Goal: Task Accomplishment & Management: Use online tool/utility

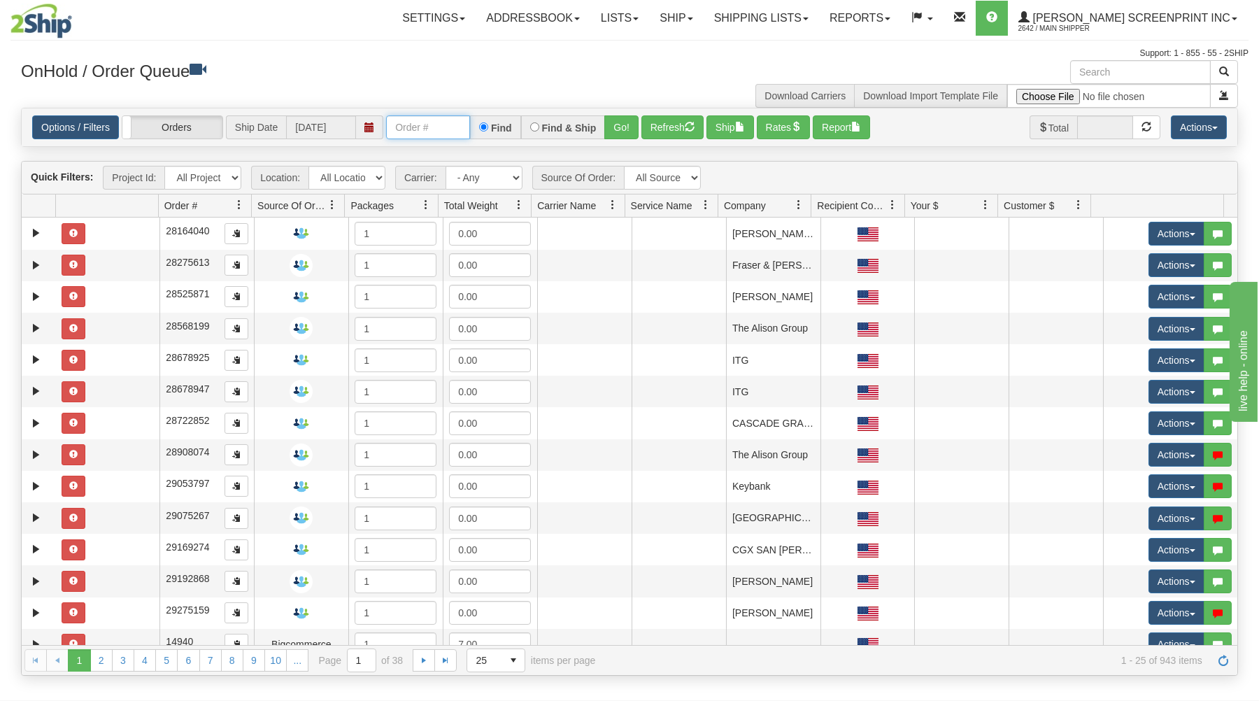
drag, startPoint x: 433, startPoint y: 132, endPoint x: 448, endPoint y: 132, distance: 14.7
click at [443, 132] on input "text" at bounding box center [428, 127] width 84 height 24
type input "31498810"
click at [628, 129] on button "Go!" at bounding box center [621, 127] width 34 height 24
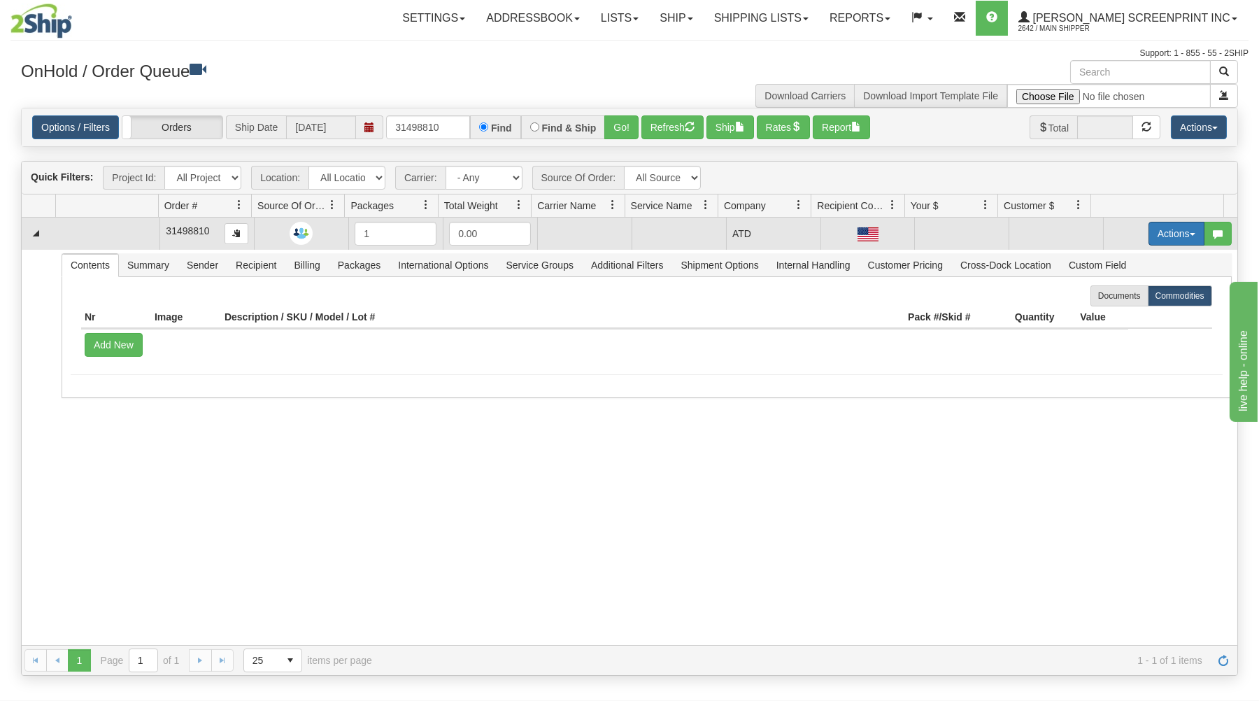
click at [1166, 233] on button "Actions" at bounding box center [1177, 234] width 56 height 24
click at [1134, 260] on link "Open" at bounding box center [1148, 260] width 112 height 18
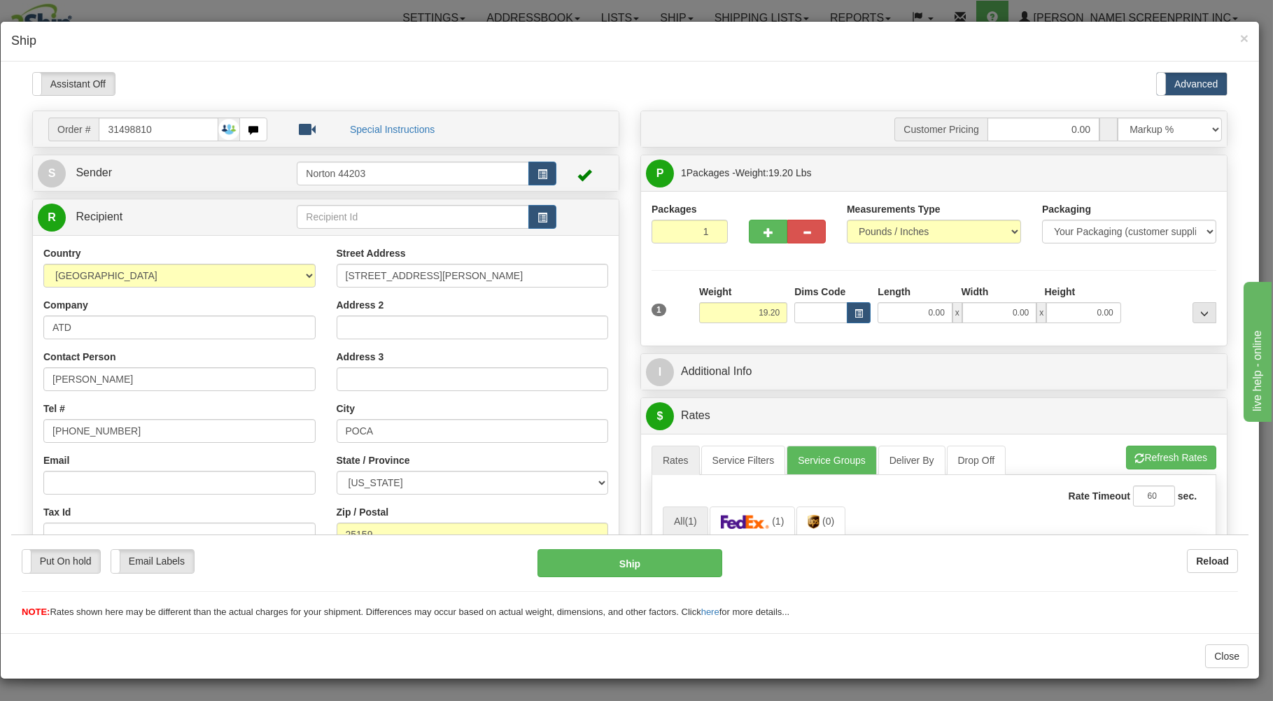
type input "0.00"
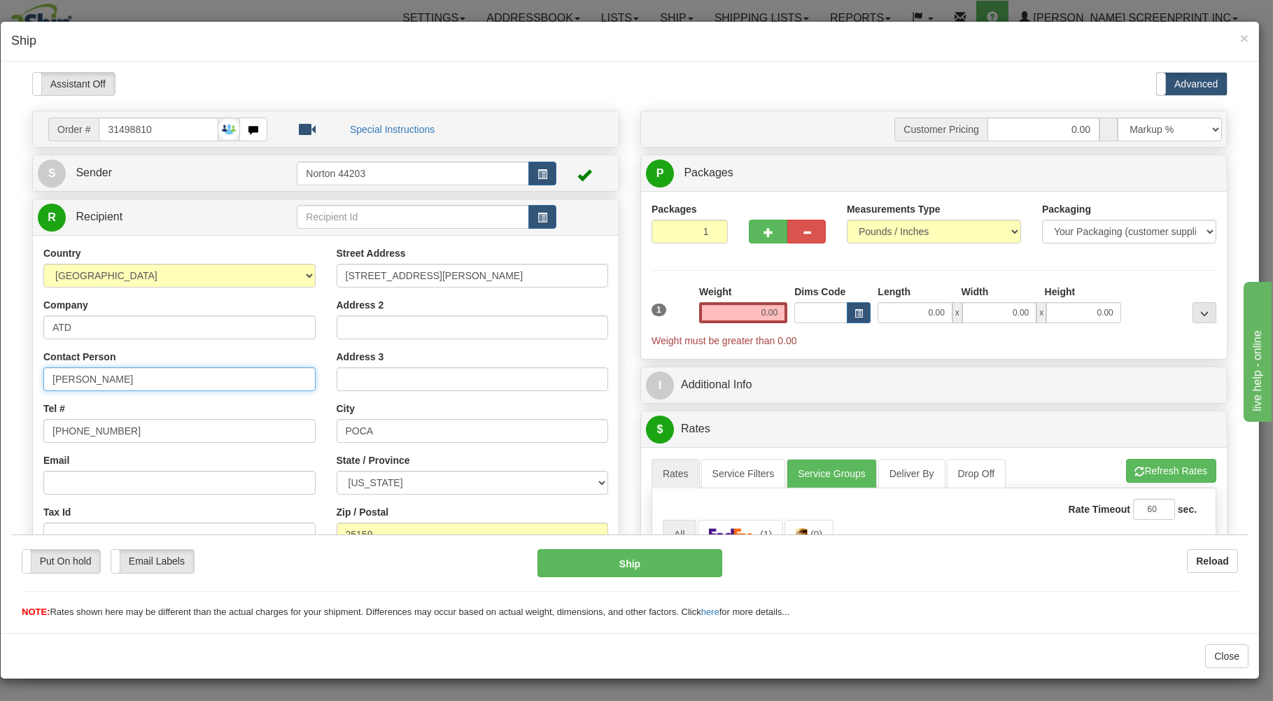
click at [68, 376] on input "COINT FARRAR" at bounding box center [179, 379] width 272 height 24
type input "CLINT FARRAR"
click at [763, 236] on span "button" at bounding box center [768, 231] width 10 height 9
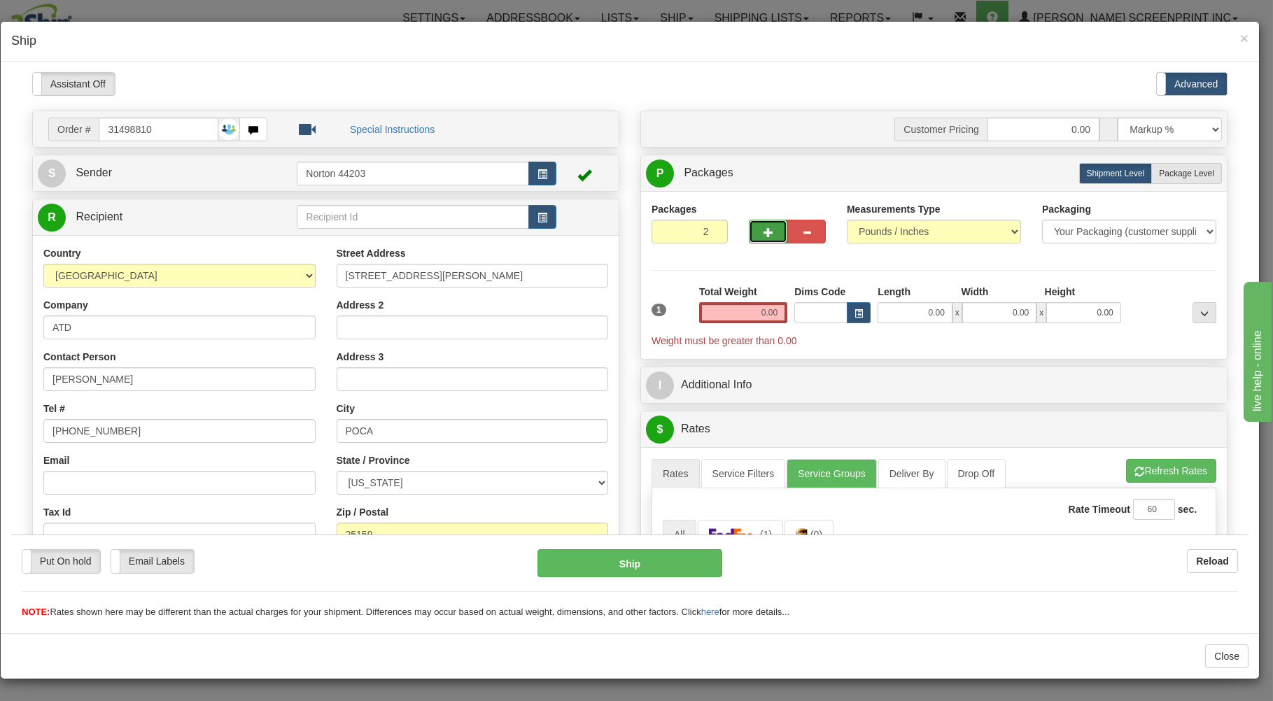
click at [763, 236] on span "button" at bounding box center [768, 231] width 10 height 9
type input "3"
click at [1161, 173] on span "Package Level" at bounding box center [1186, 173] width 55 height 10
radio input "true"
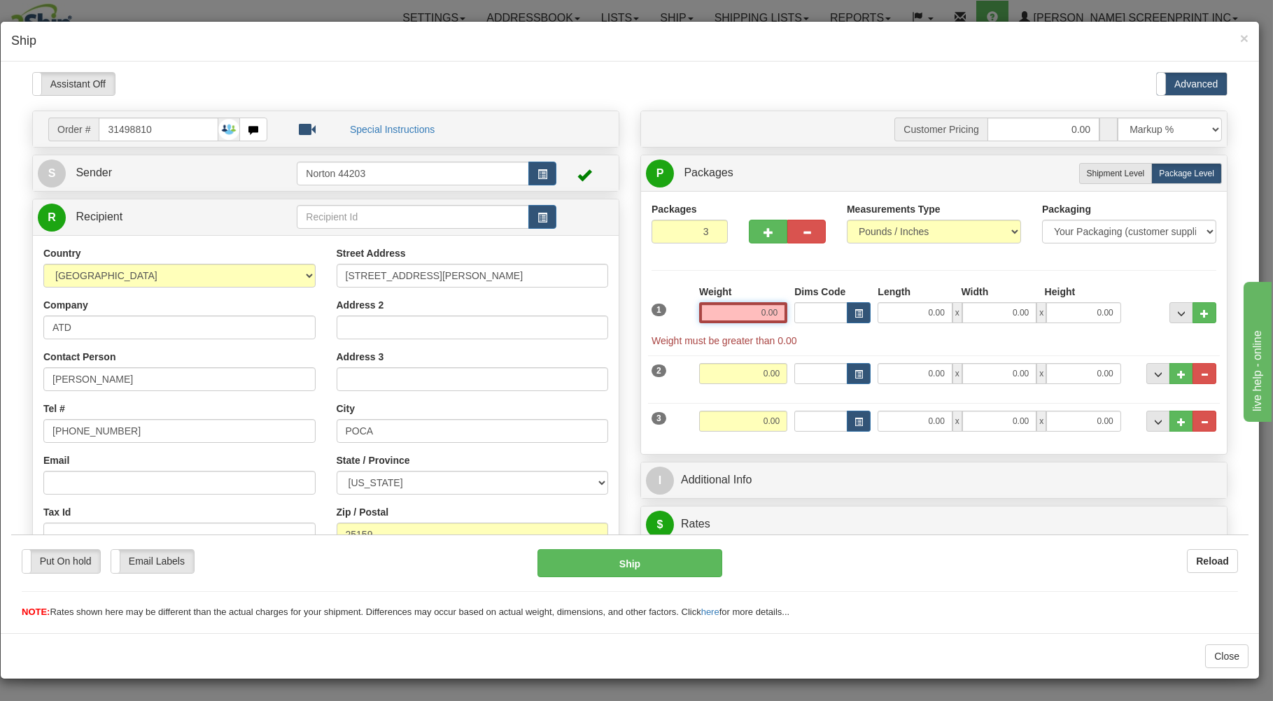
drag, startPoint x: 746, startPoint y: 318, endPoint x: 749, endPoint y: 292, distance: 26.0
click at [740, 309] on input "0.00" at bounding box center [743, 312] width 88 height 21
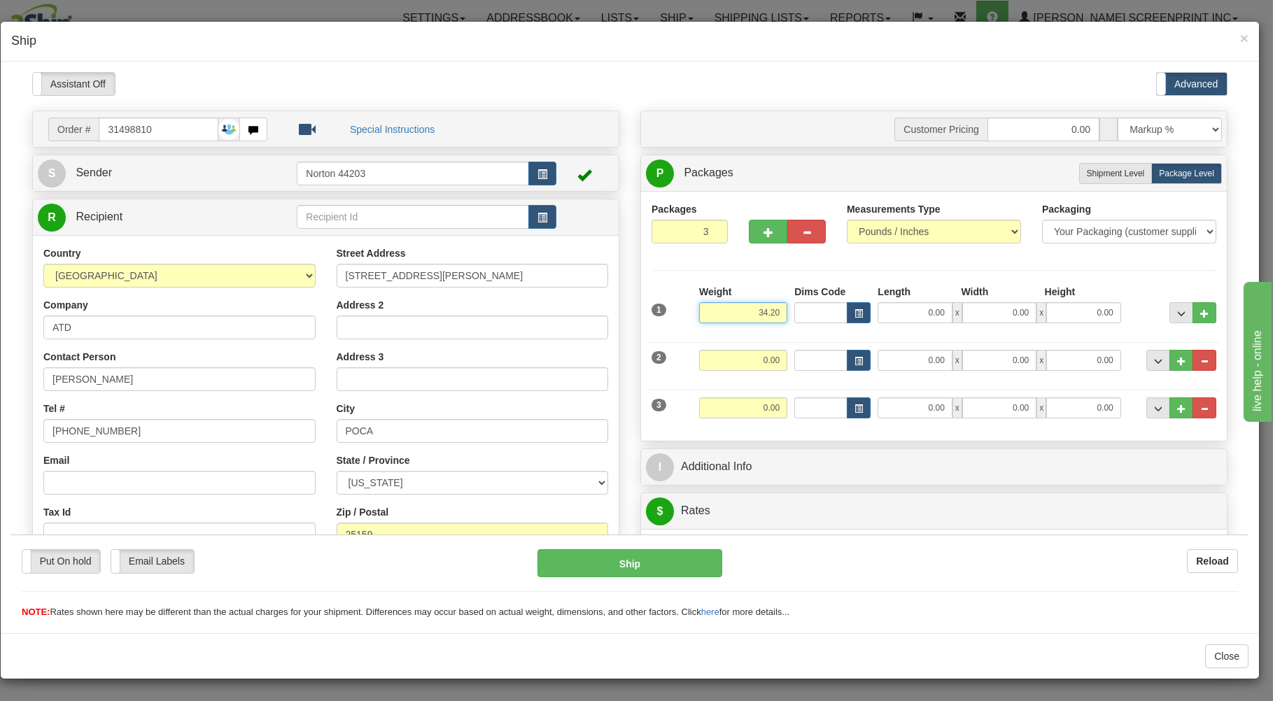
type input "34.20"
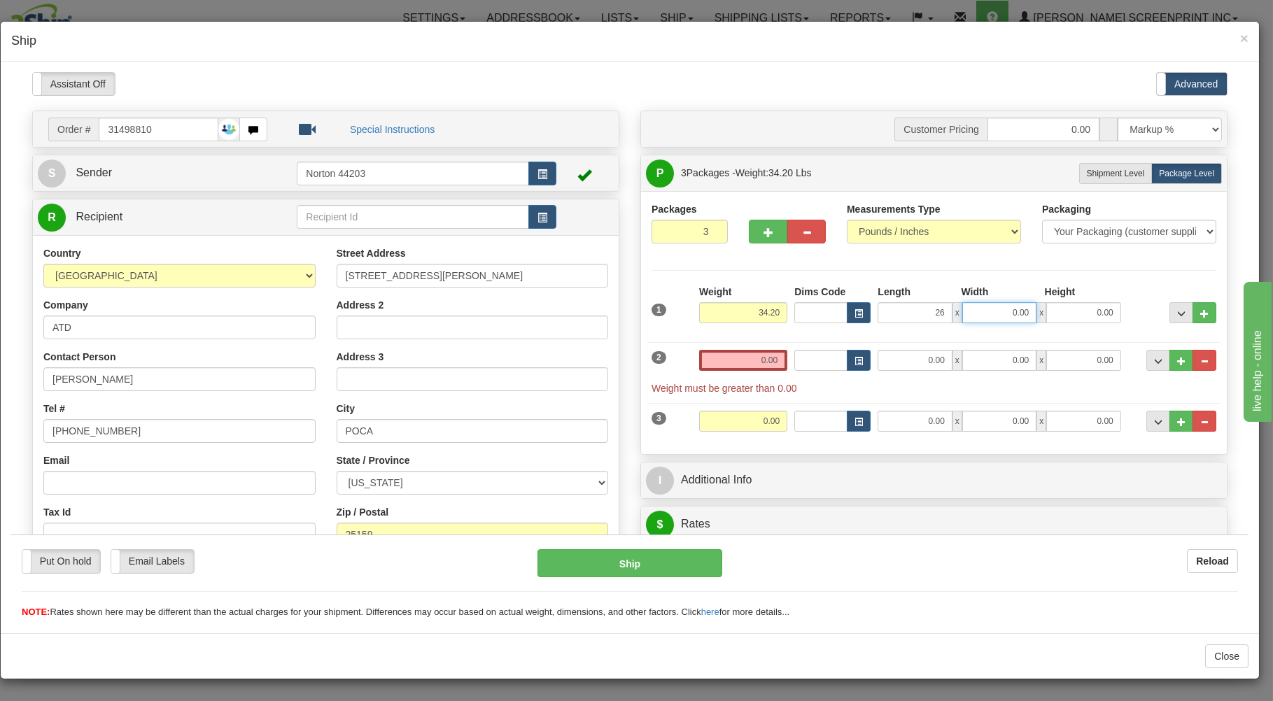
type input "26.00"
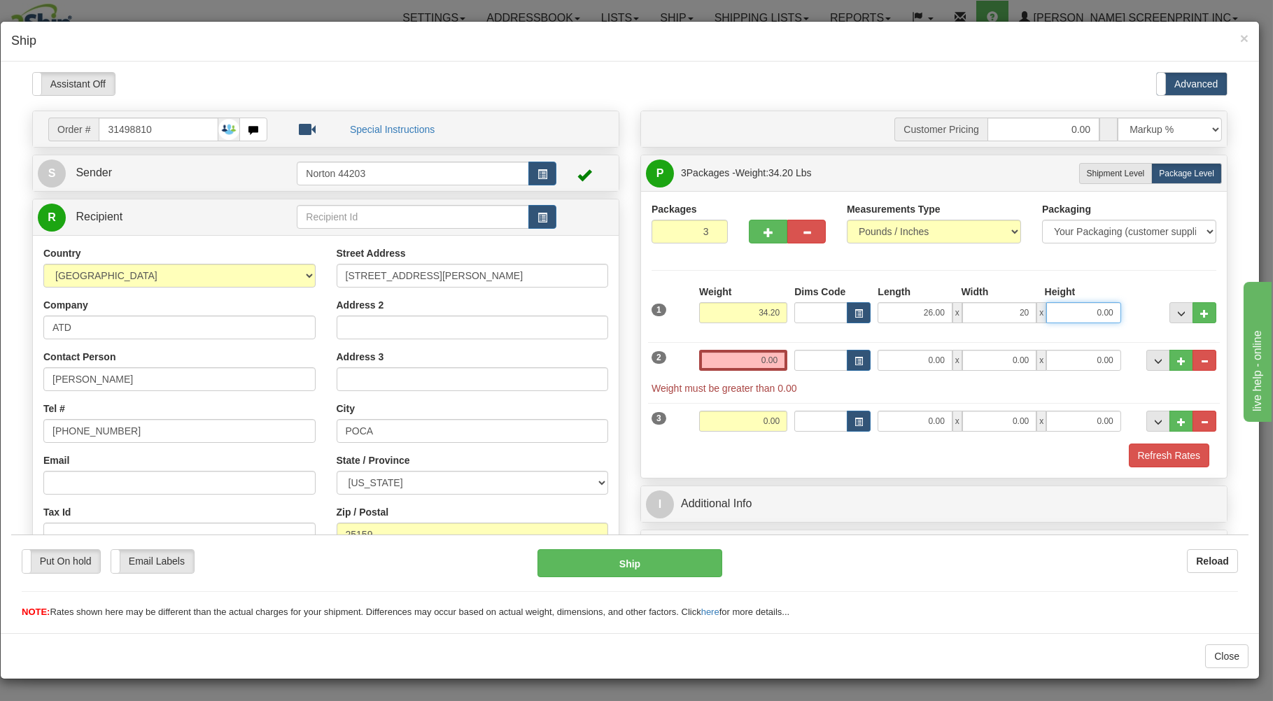
type input "20.00"
type input "11.00"
click at [739, 361] on input "0.00" at bounding box center [743, 359] width 88 height 21
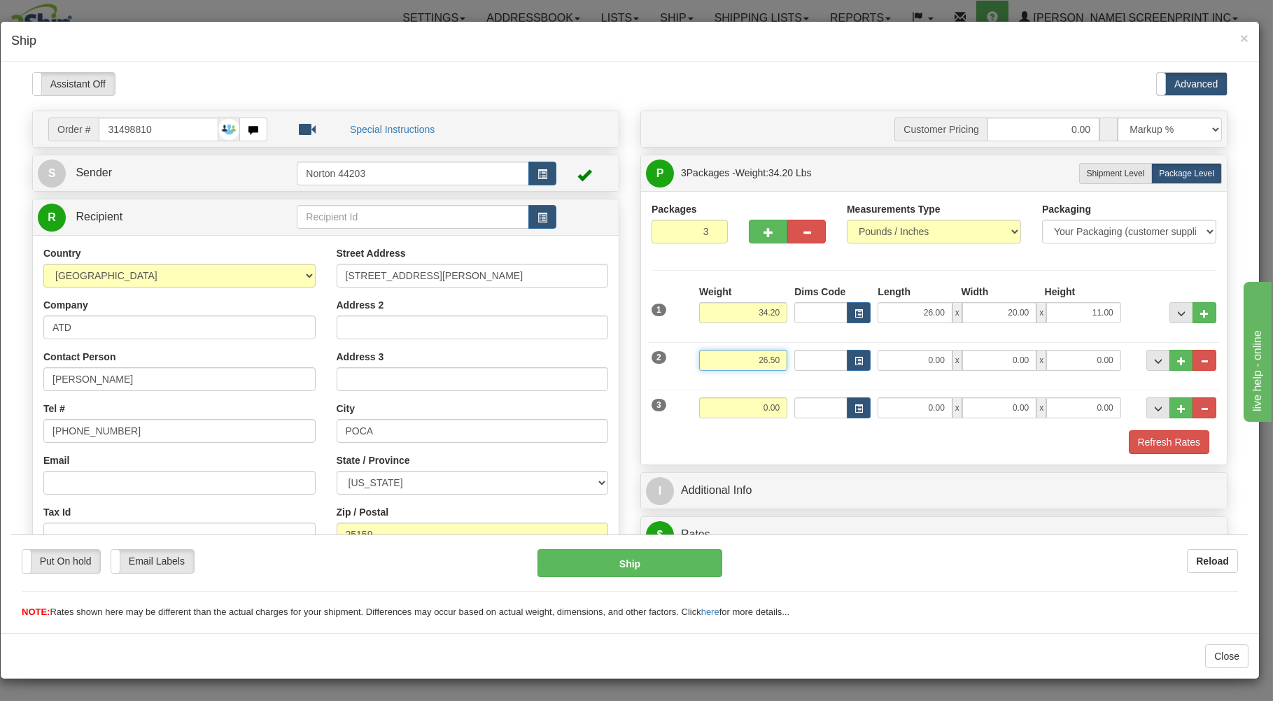
type input "26.50"
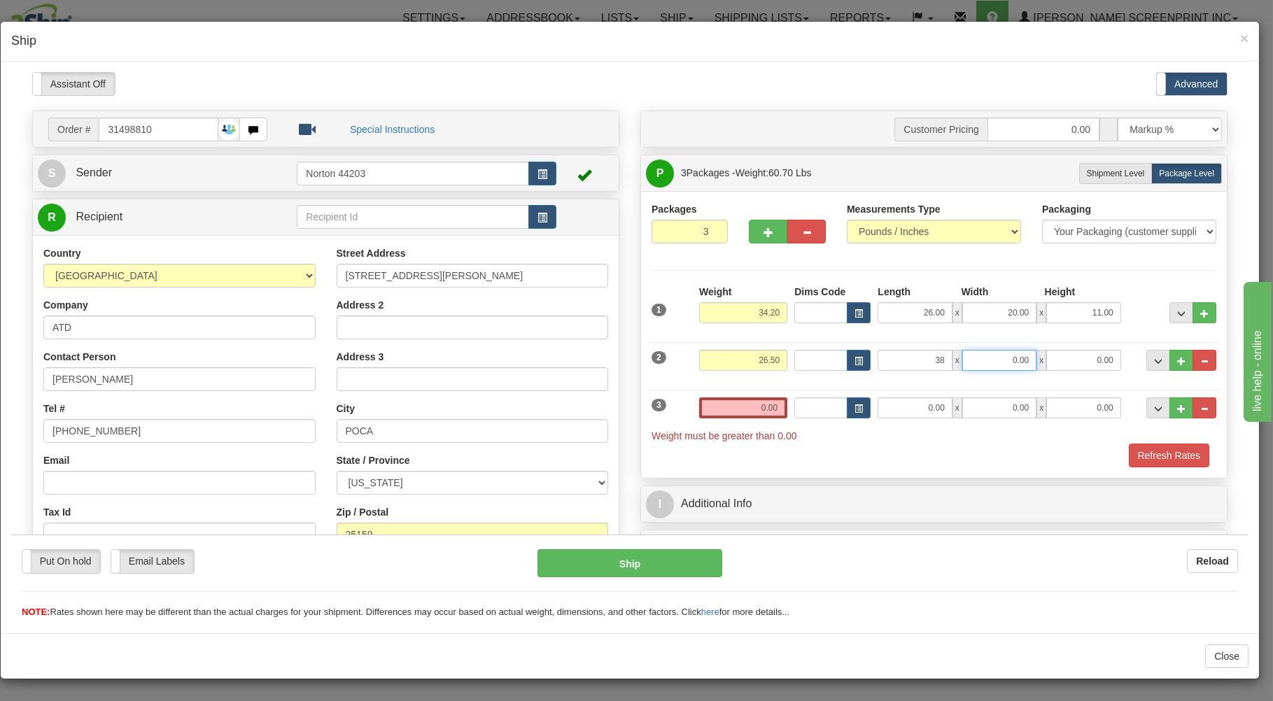
type input "38.00"
type input "20.00"
type input "11.00"
click at [728, 403] on input "0.00" at bounding box center [743, 407] width 88 height 21
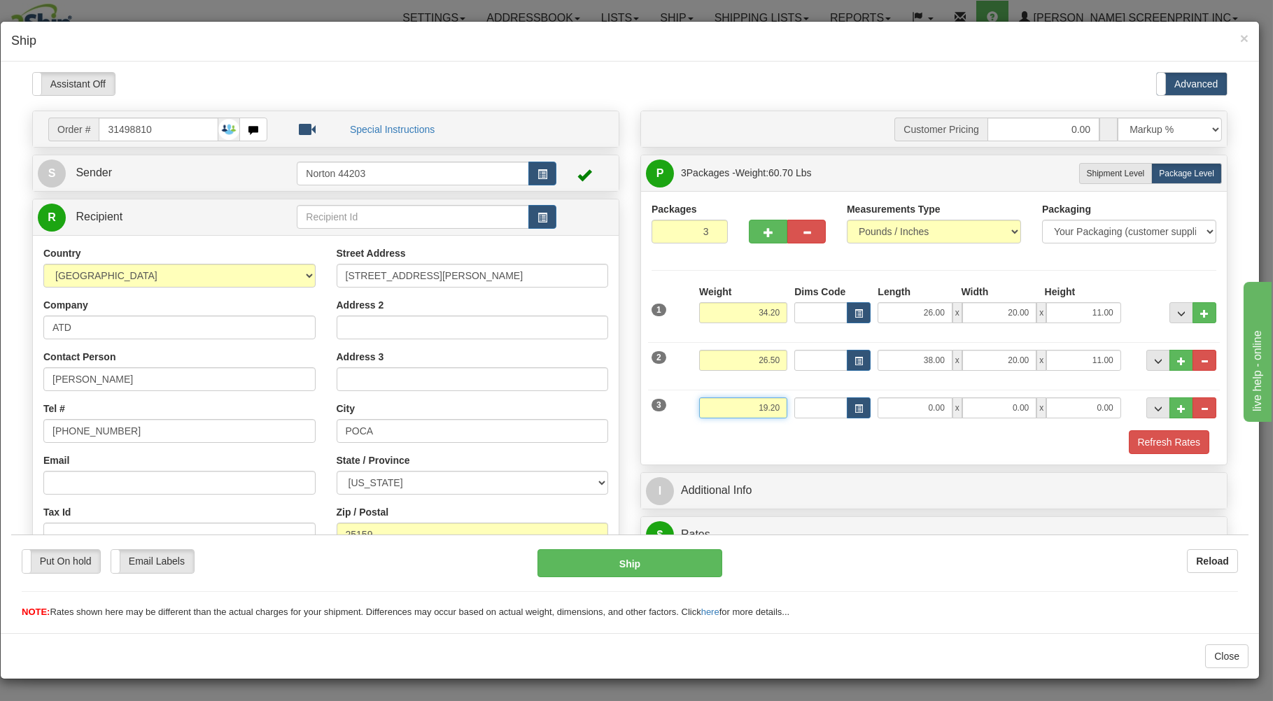
type input "19.20"
type input "13.00"
type input "10.00"
type input "7.00"
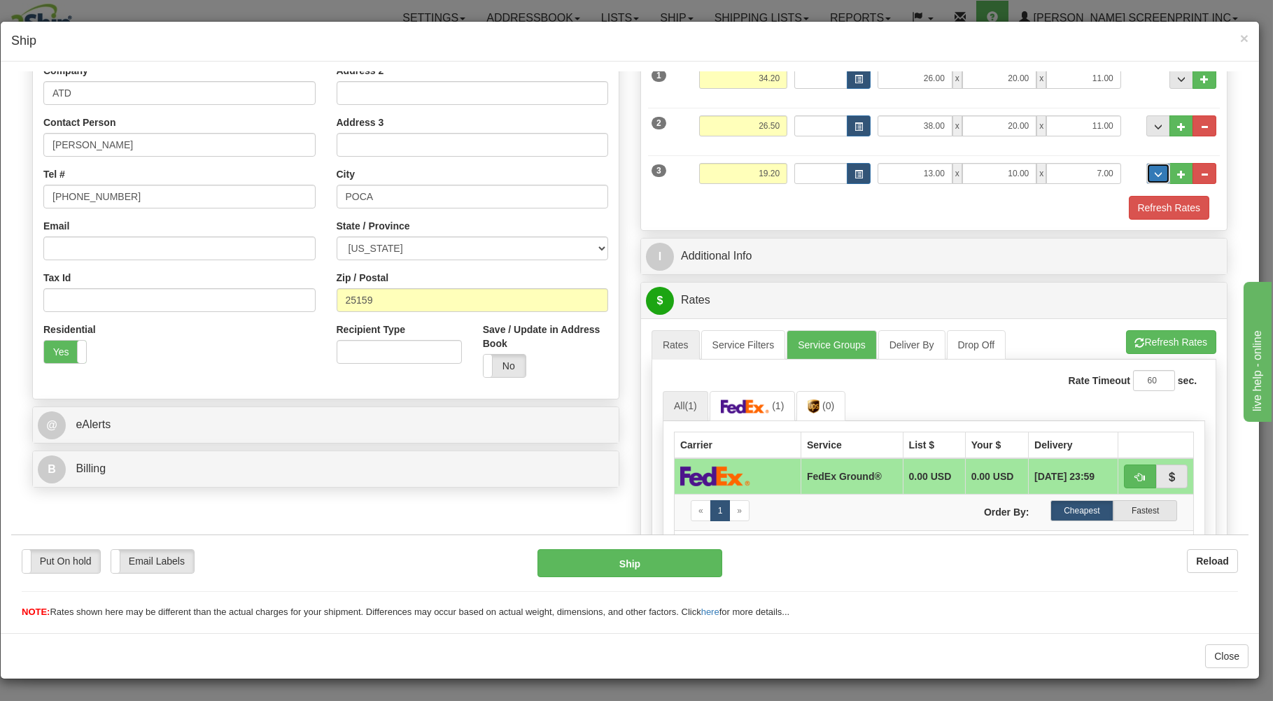
scroll to position [299, 0]
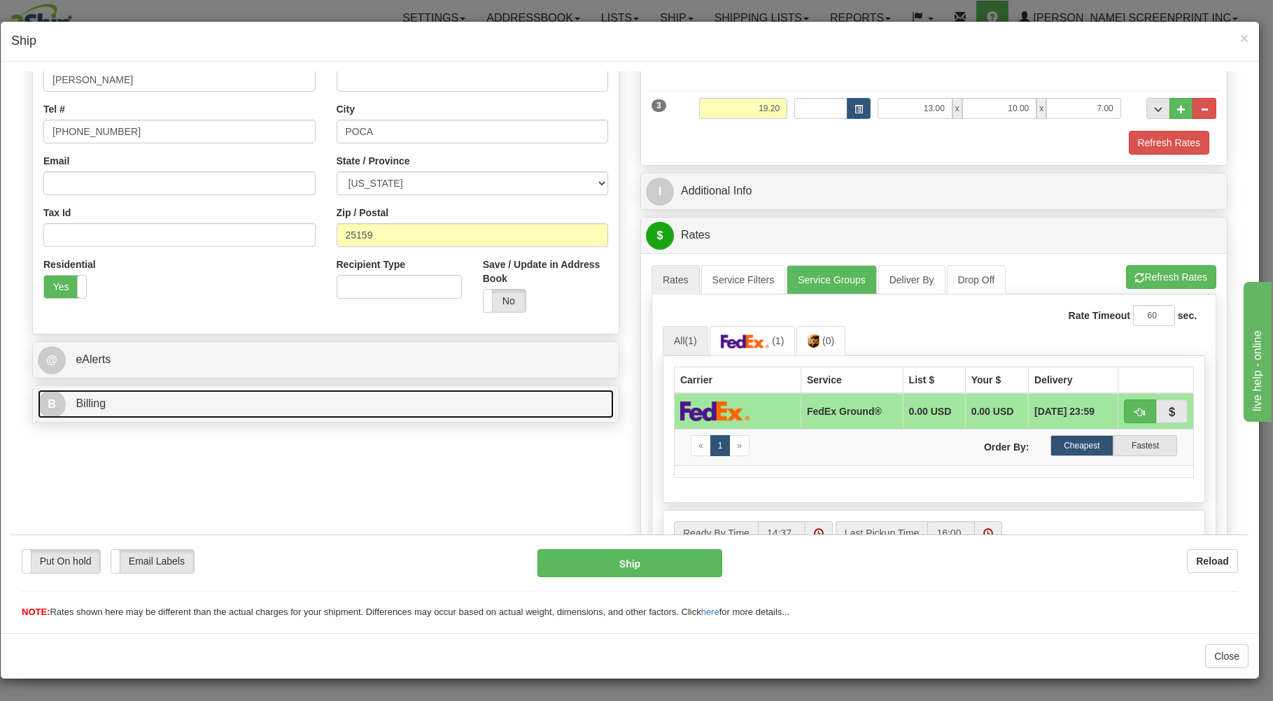
click at [335, 406] on link "B Billing" at bounding box center [326, 403] width 576 height 29
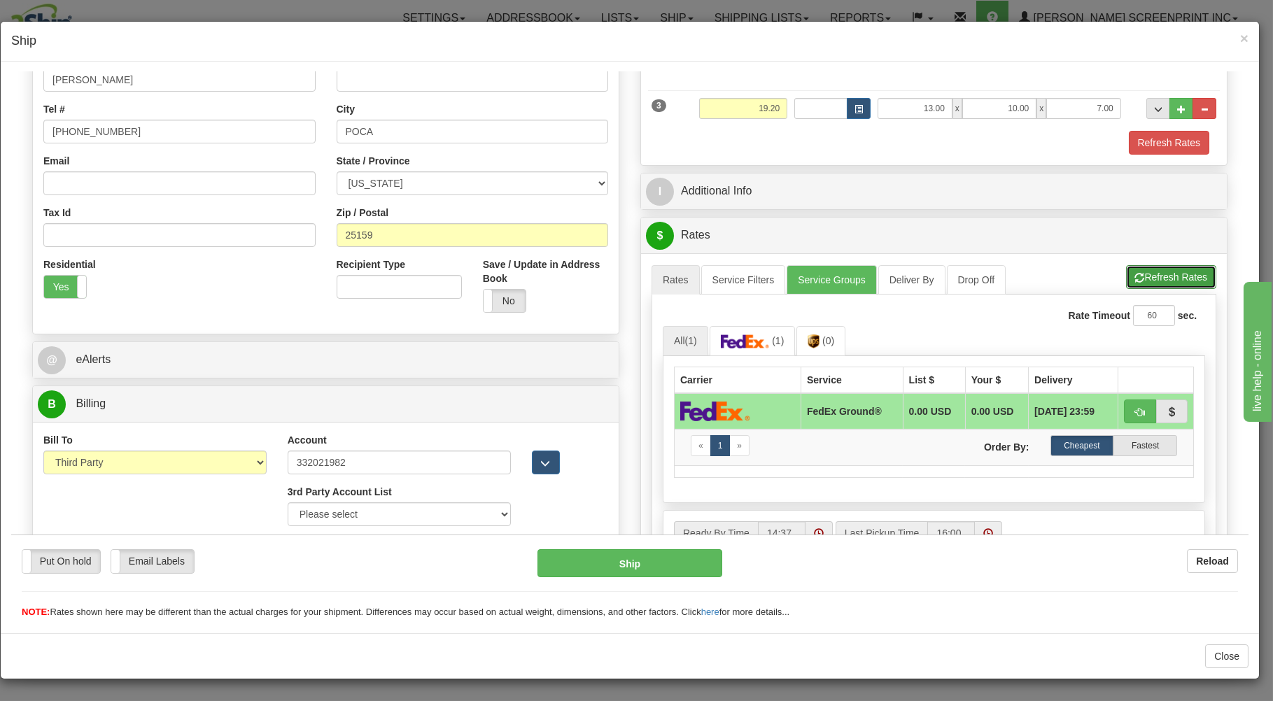
click at [1135, 275] on span "button" at bounding box center [1140, 277] width 10 height 9
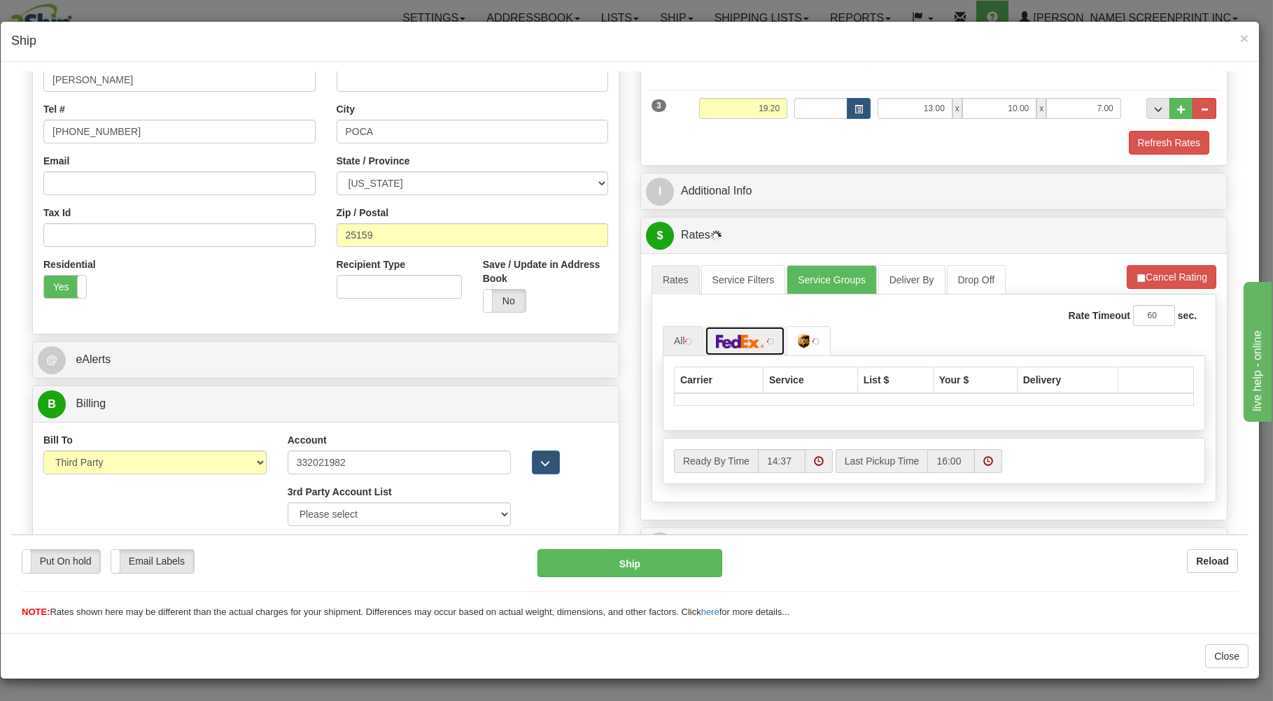
click at [744, 346] on img at bounding box center [740, 341] width 49 height 14
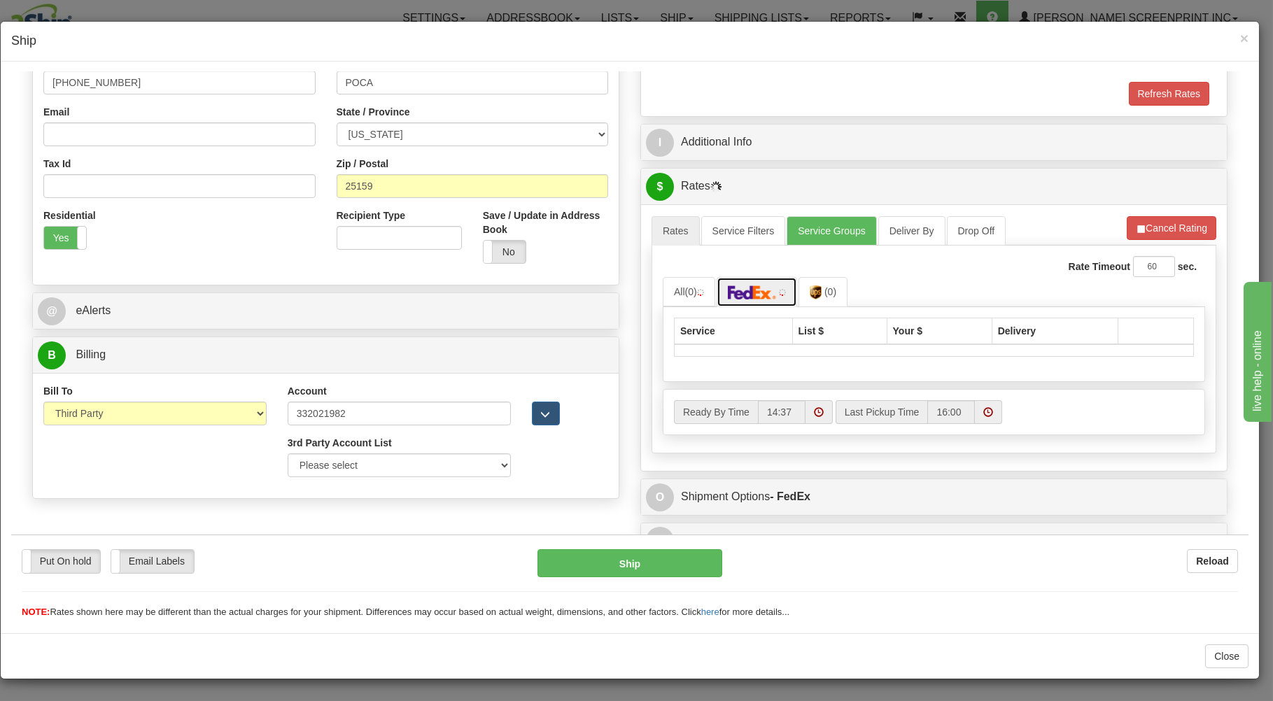
scroll to position [371, 0]
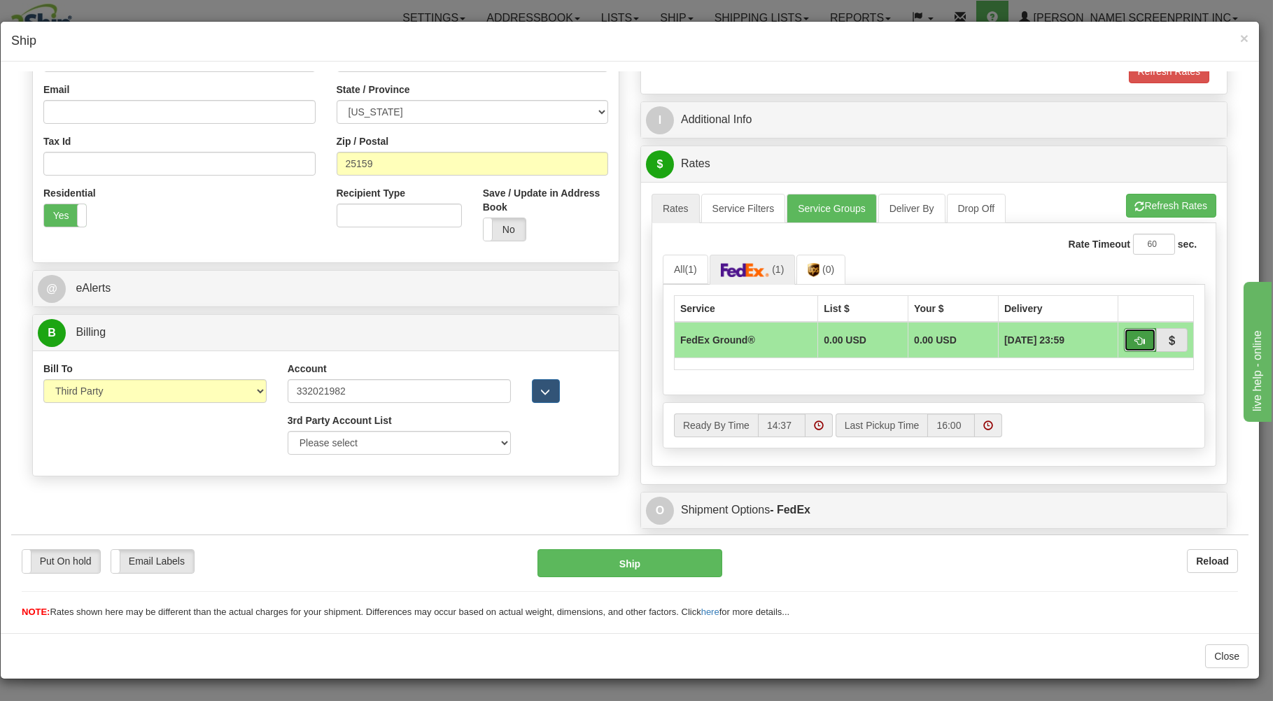
click at [1135, 339] on span "button" at bounding box center [1140, 340] width 10 height 9
type input "92"
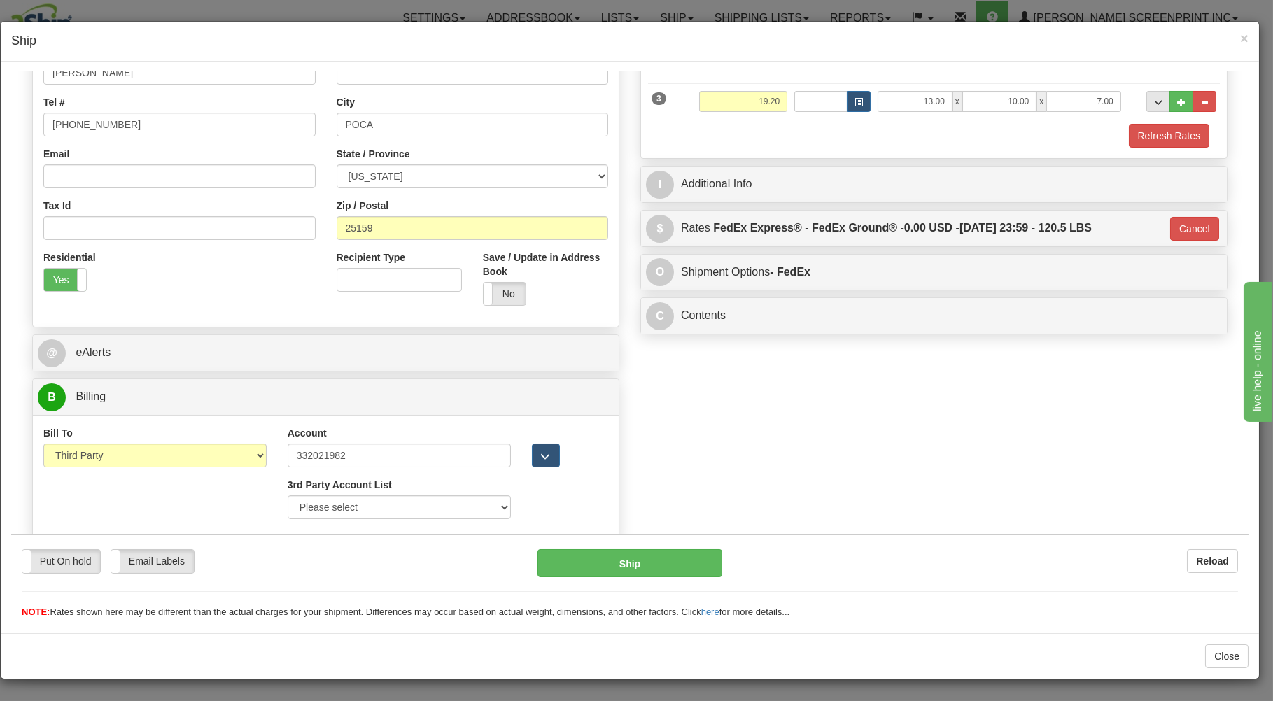
scroll to position [309, 0]
click at [673, 562] on button "Ship" at bounding box center [629, 562] width 185 height 28
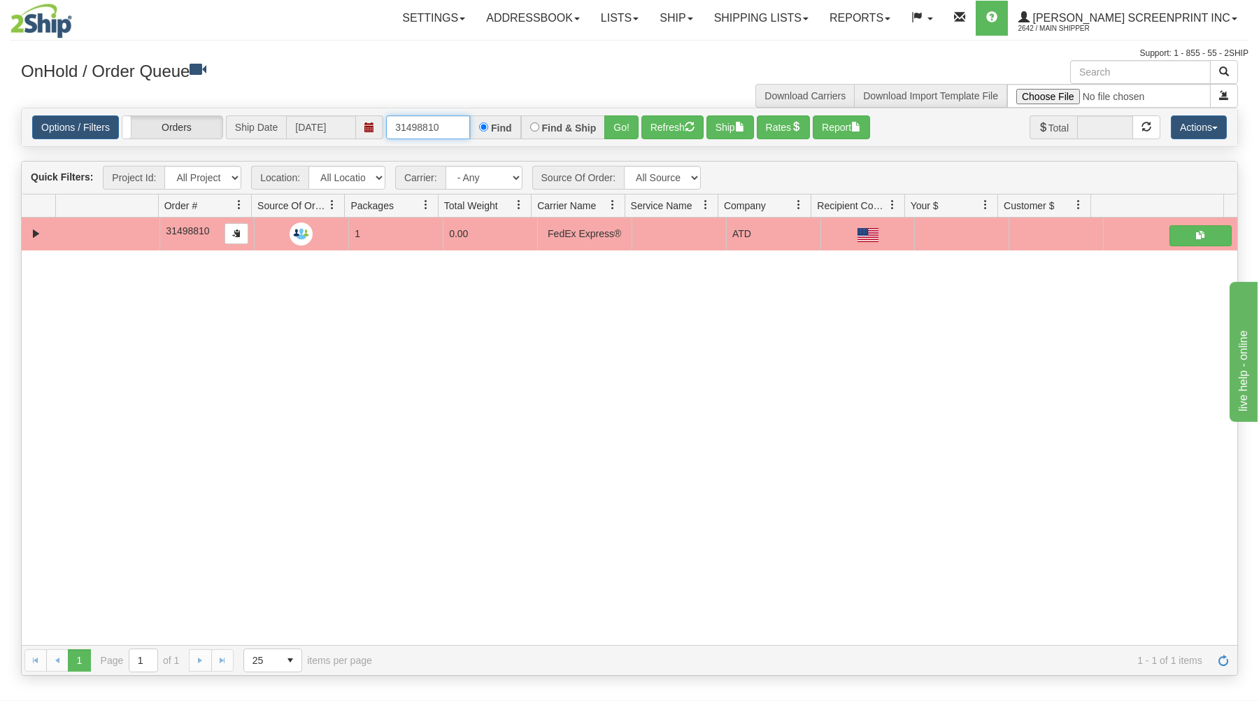
drag, startPoint x: 391, startPoint y: 129, endPoint x: 502, endPoint y: 115, distance: 111.5
click at [502, 115] on div "Options / Filters Group Shipments Orders Ship Date 08/20/2025 31498810 Find Fin…" at bounding box center [630, 127] width 1216 height 38
type input "31500355"
click at [621, 120] on button "Go!" at bounding box center [621, 127] width 34 height 24
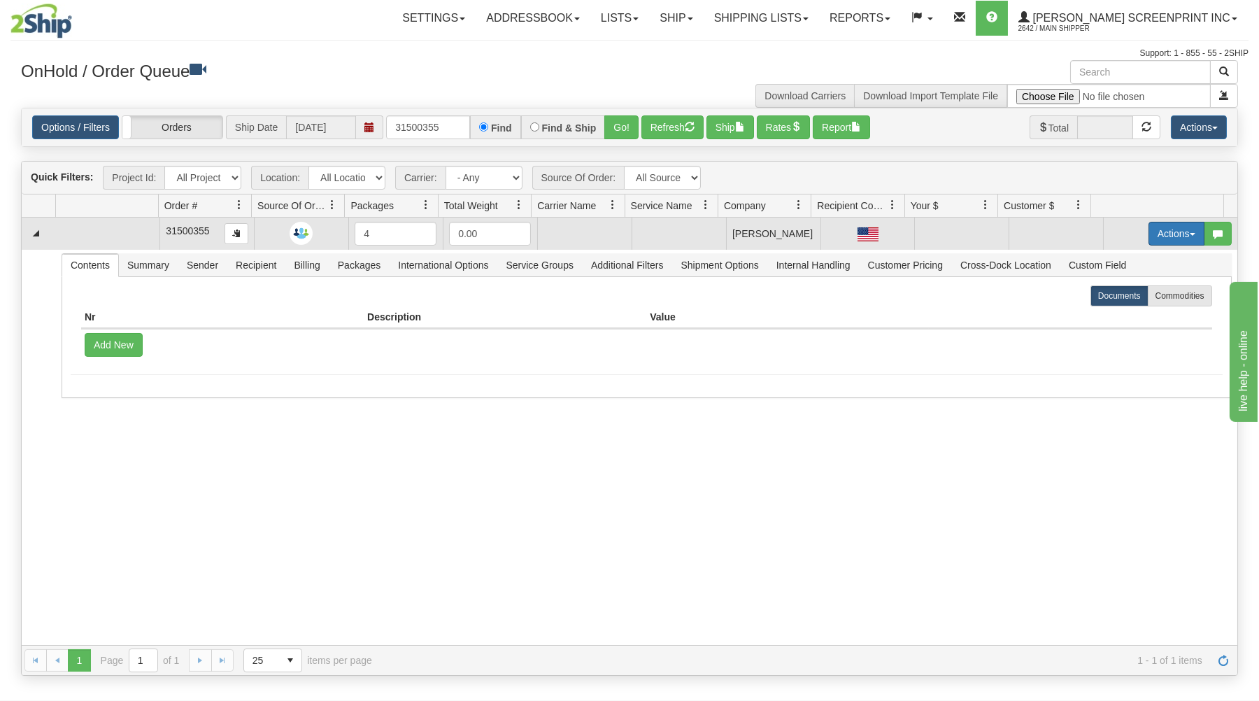
click at [1159, 229] on button "Actions" at bounding box center [1177, 234] width 56 height 24
click at [1106, 259] on span "Open" at bounding box center [1123, 260] width 34 height 11
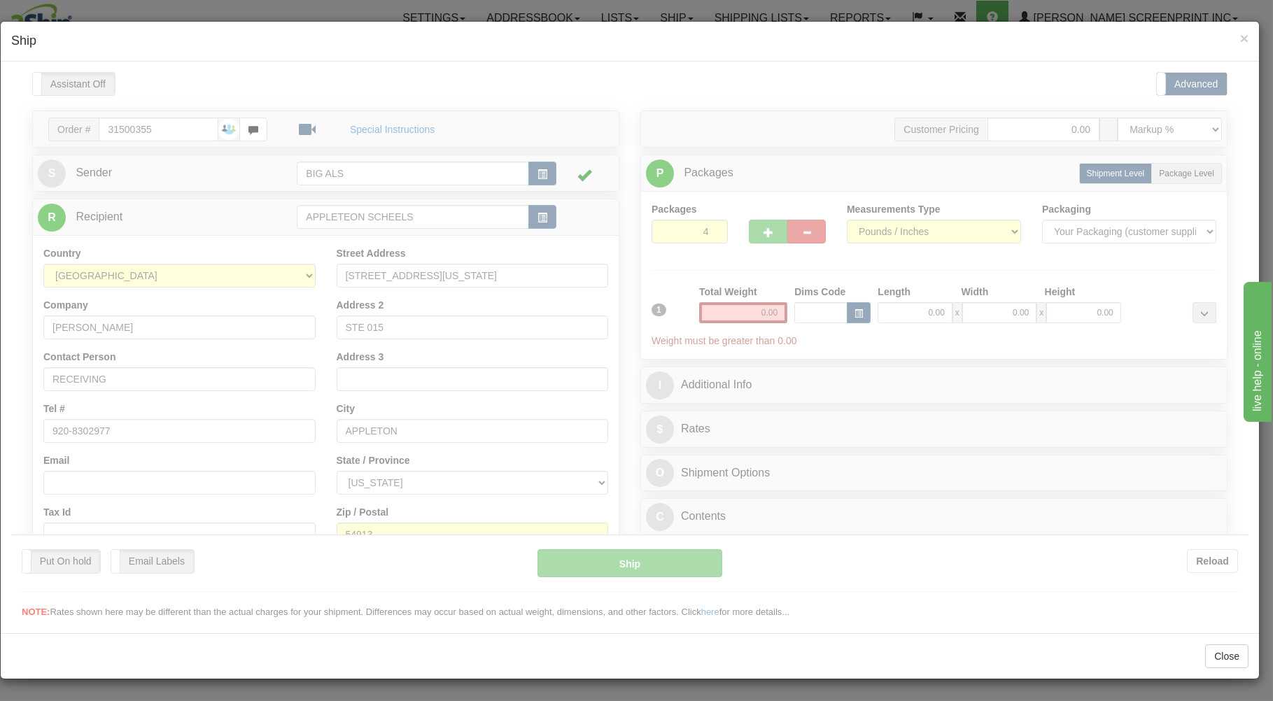
scroll to position [0, 0]
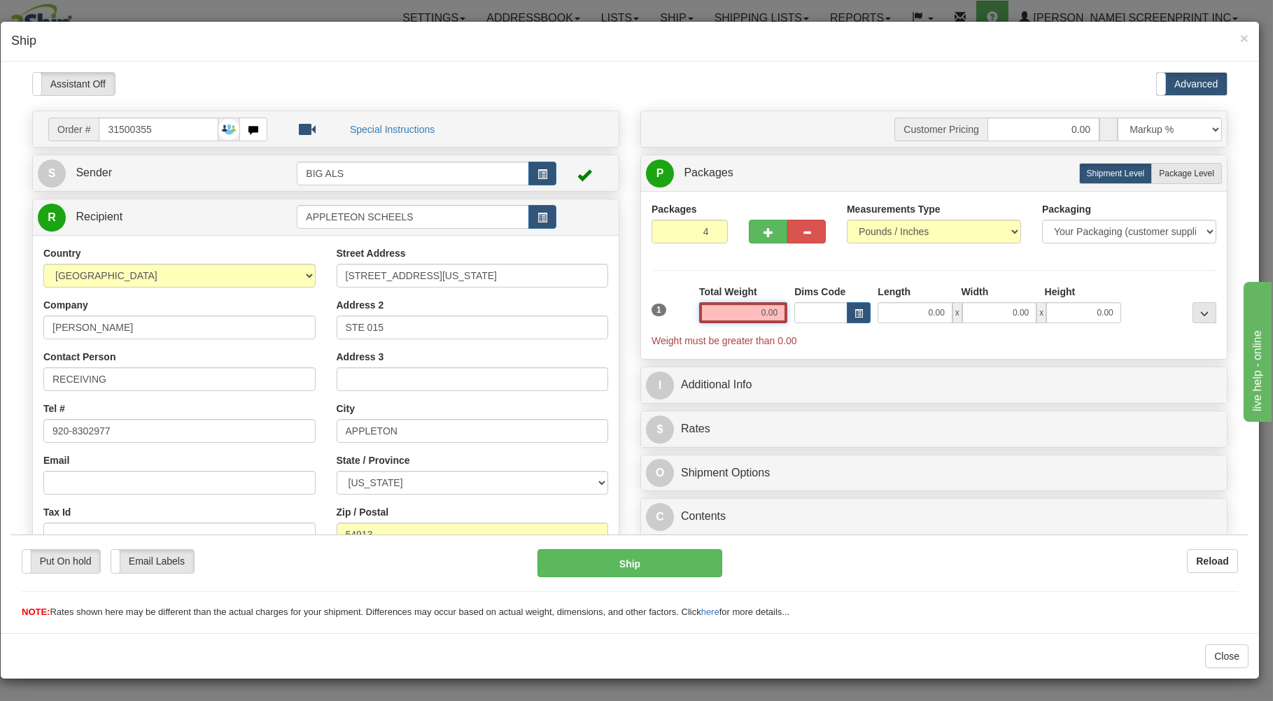
click at [739, 315] on input "0.00" at bounding box center [743, 312] width 88 height 21
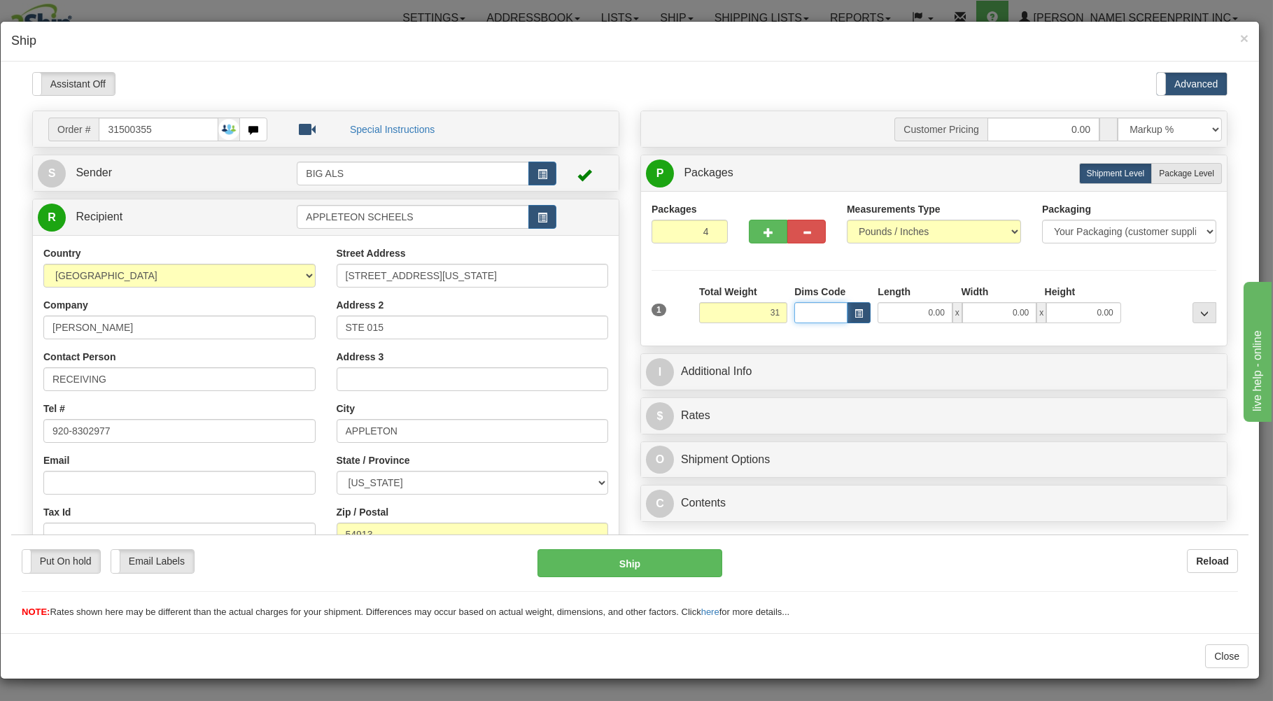
type input "31.00"
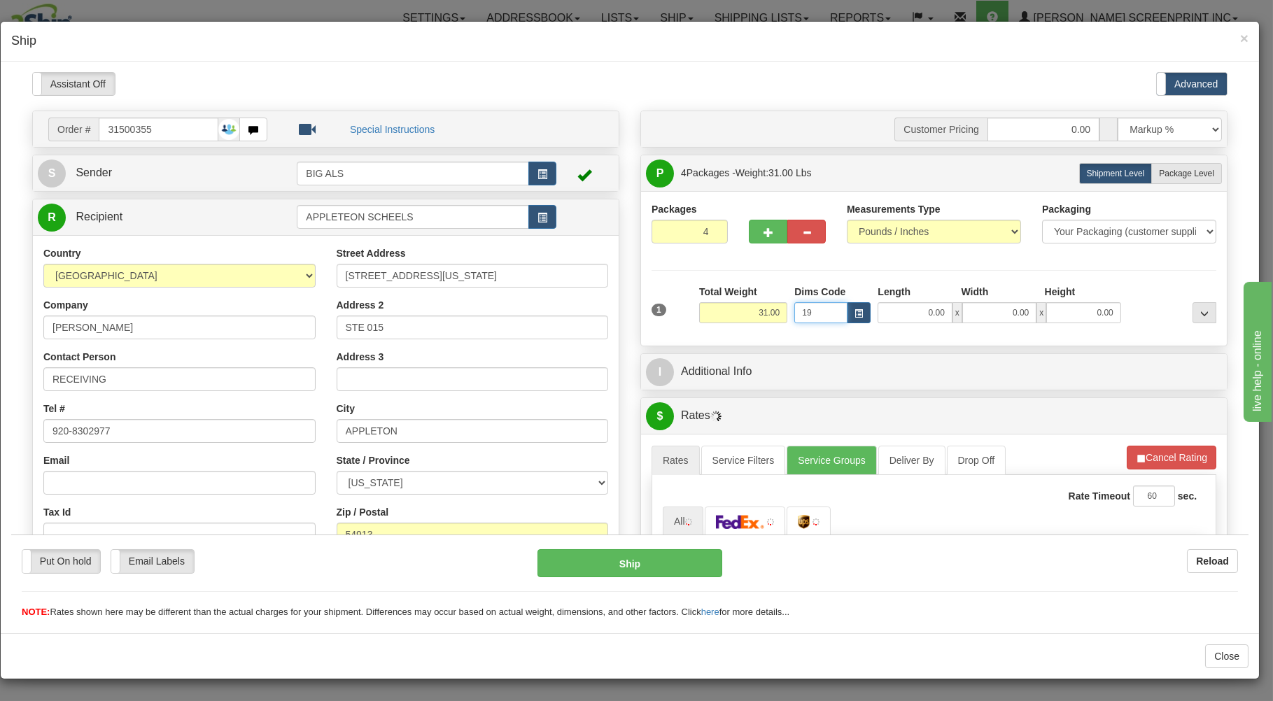
type input "19"
drag, startPoint x: 791, startPoint y: 313, endPoint x: 866, endPoint y: 295, distance: 77.9
click at [870, 307] on div "Dims Code 19 Length Width Height" at bounding box center [958, 303] width 334 height 38
type input "31.00"
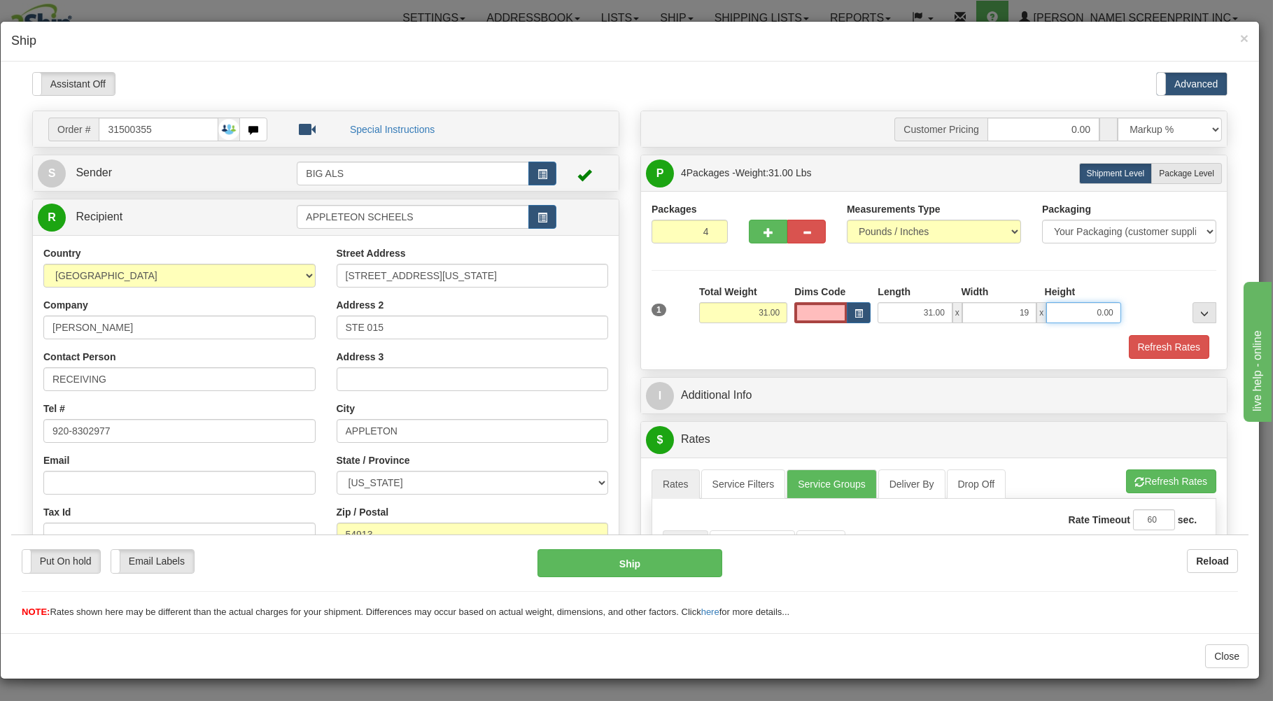
type input "19.00"
type input "17.00"
drag, startPoint x: 735, startPoint y: 313, endPoint x: 779, endPoint y: 291, distance: 48.8
click at [778, 302] on input "31.00" at bounding box center [743, 312] width 88 height 21
type input "0.00"
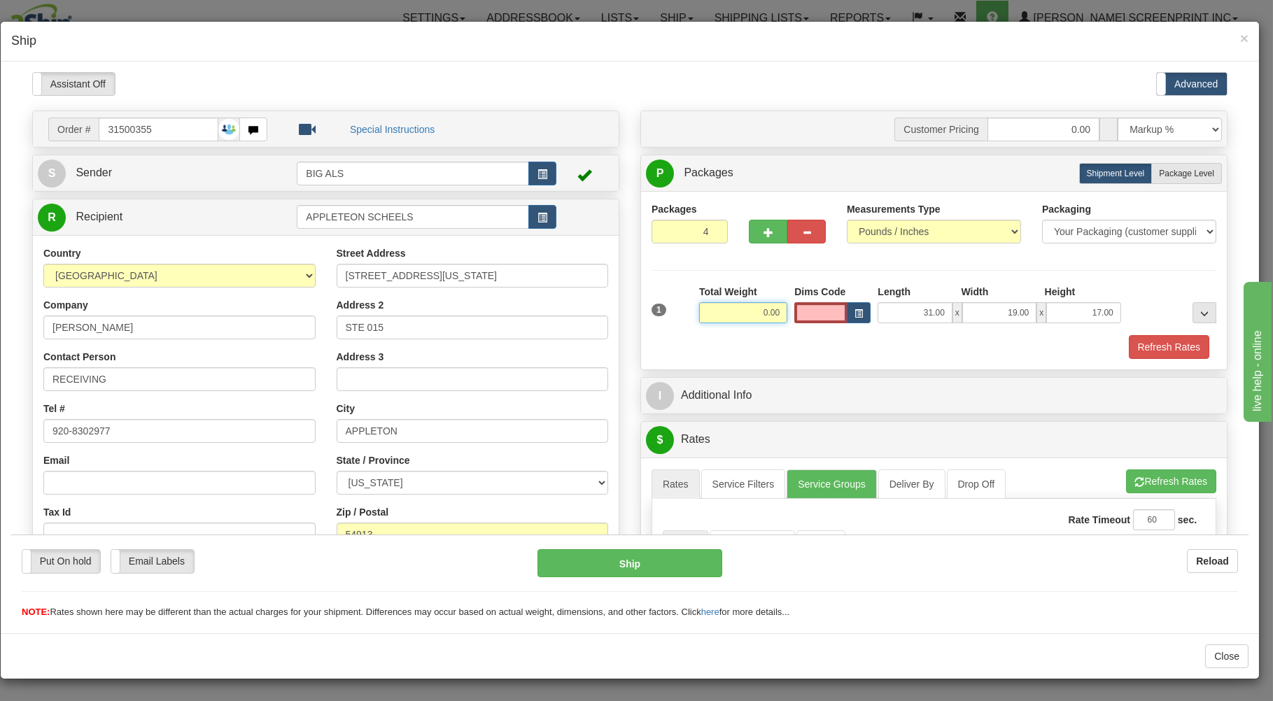
click at [740, 315] on input "0.00" at bounding box center [743, 312] width 88 height 21
type input "33.65"
click at [1190, 167] on label "Package Level Pack.." at bounding box center [1186, 172] width 71 height 21
radio input "true"
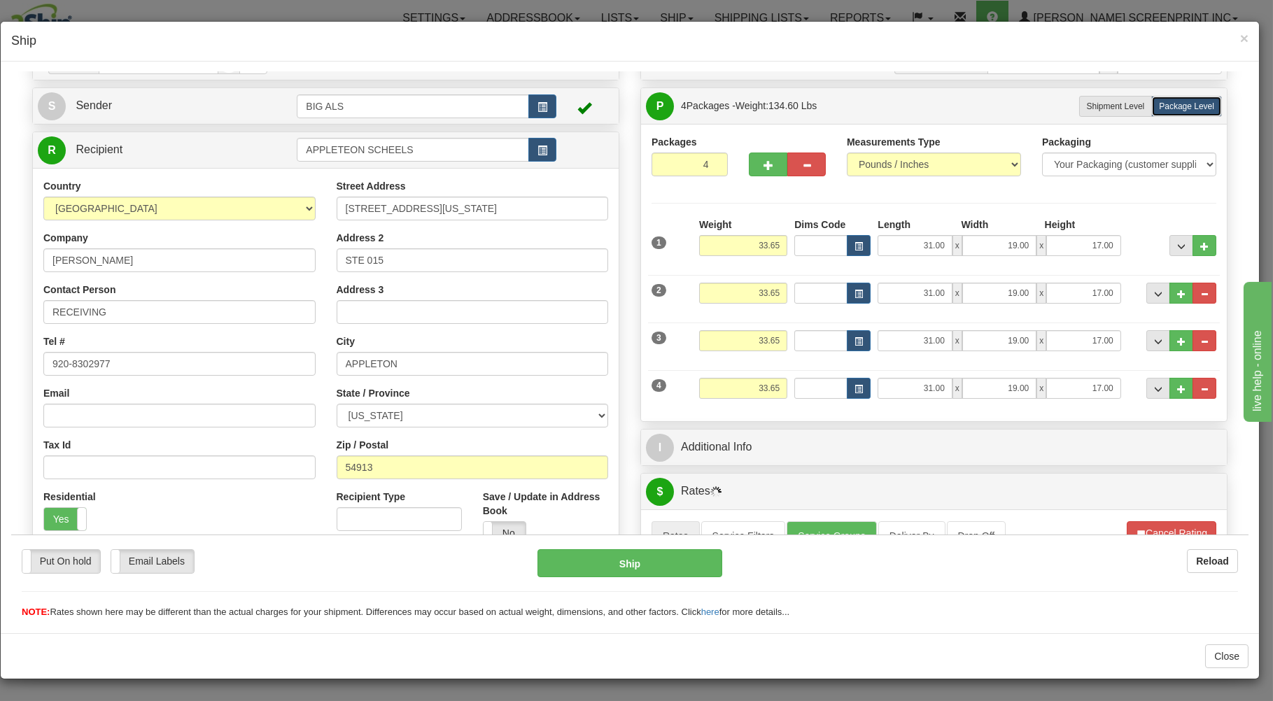
scroll to position [225, 0]
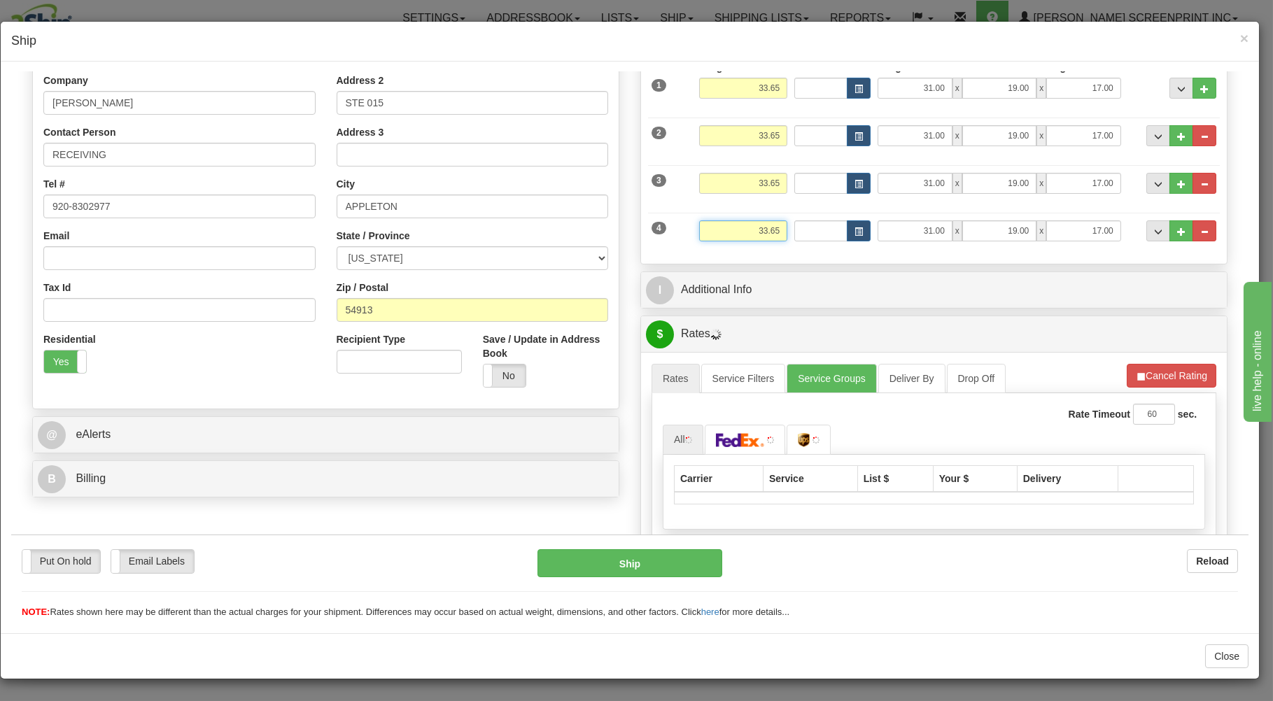
drag, startPoint x: 733, startPoint y: 226, endPoint x: 807, endPoint y: 229, distance: 73.5
click at [787, 229] on input "33.65" at bounding box center [743, 230] width 88 height 21
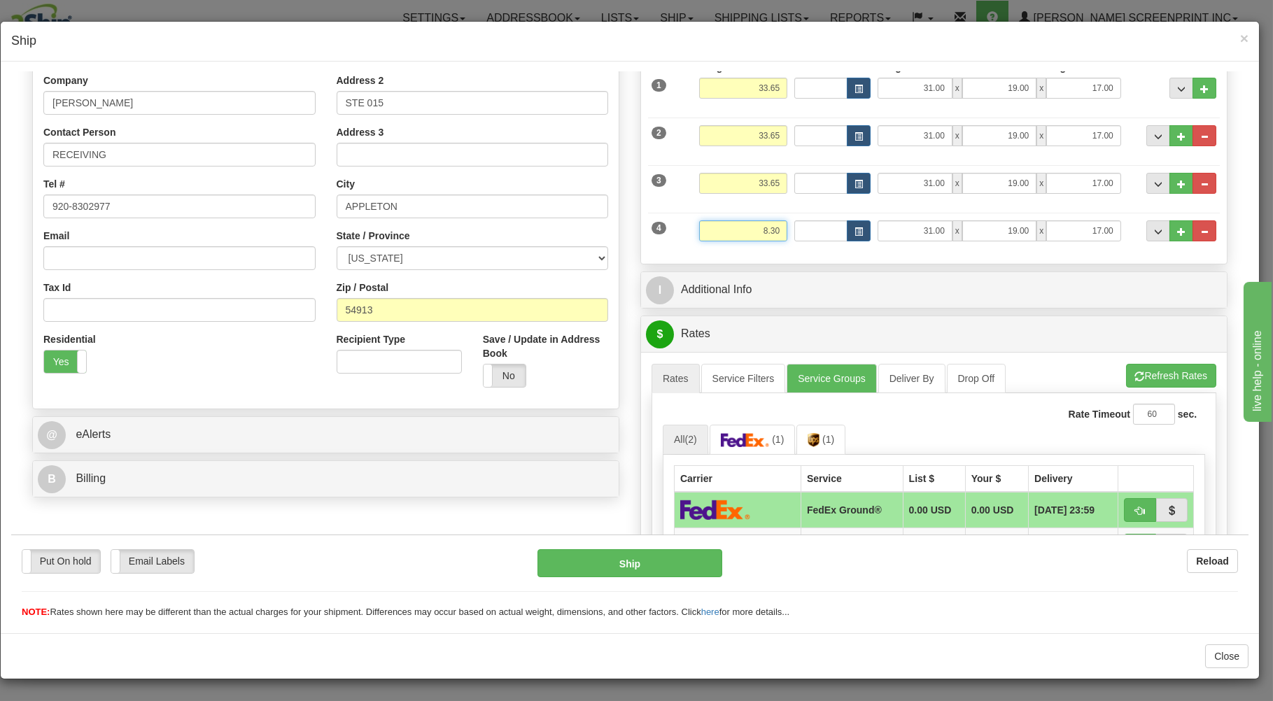
type input "8.30"
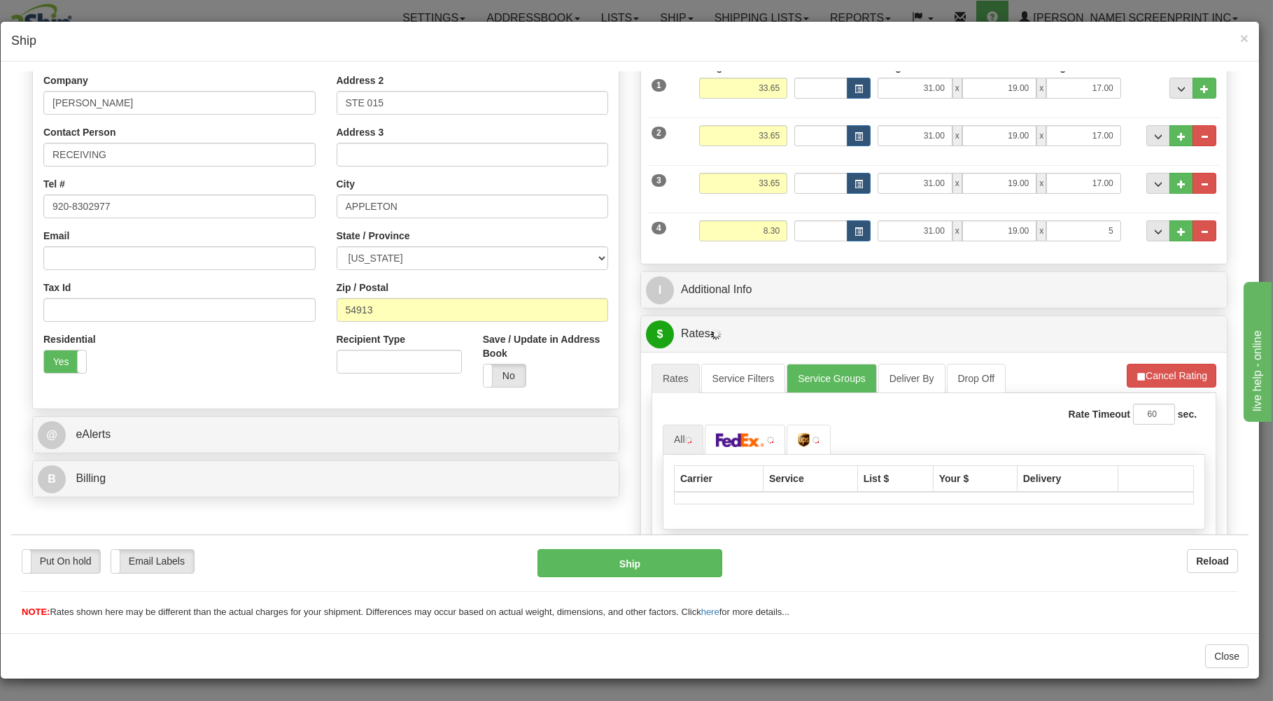
type input "5.00"
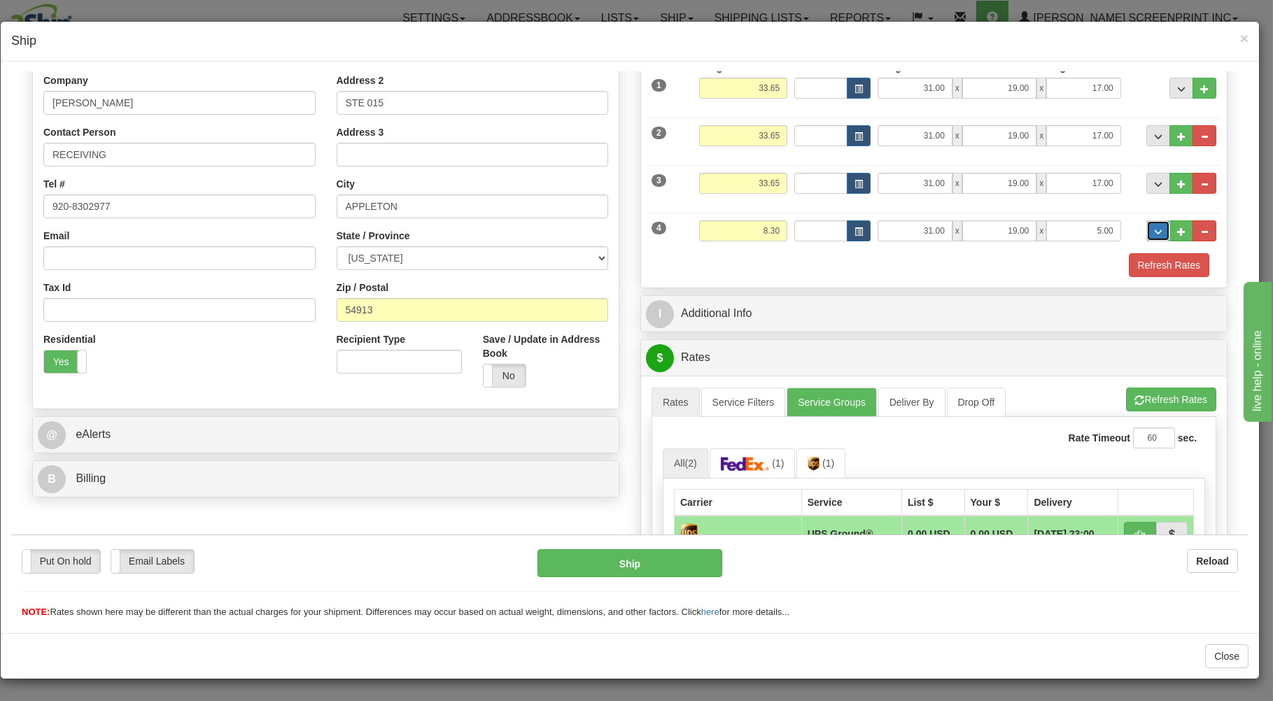
scroll to position [525, 0]
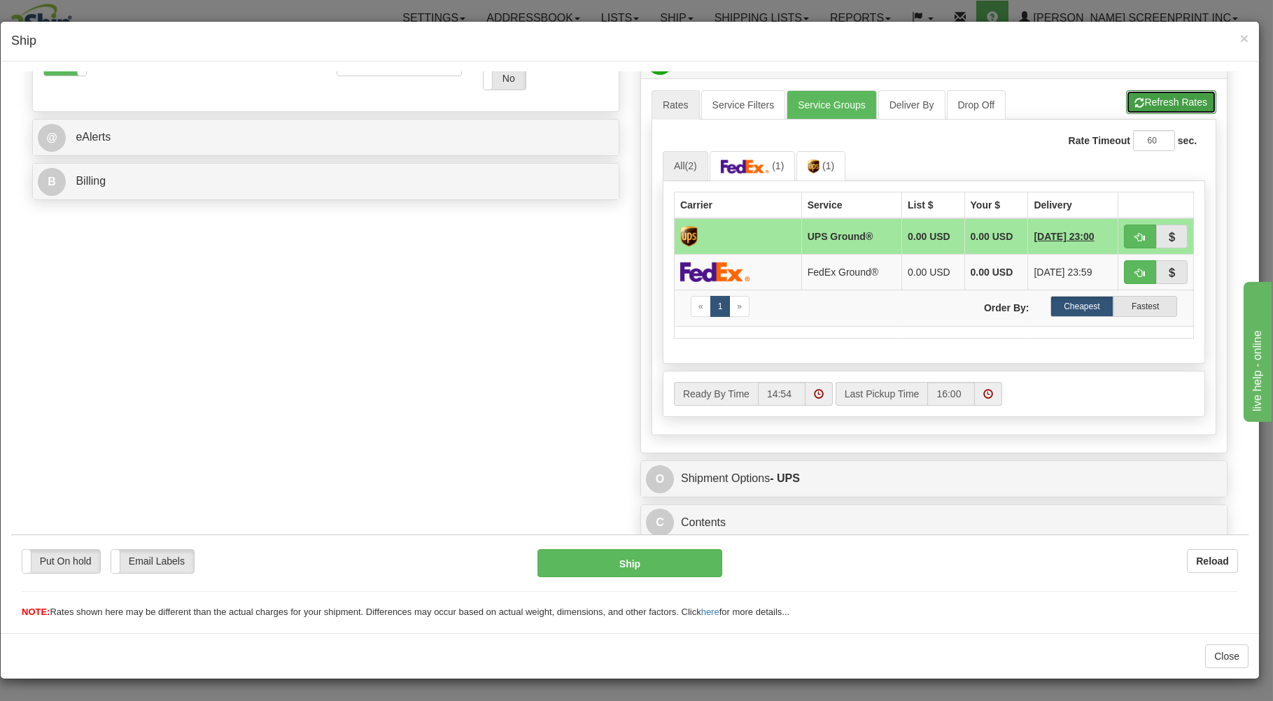
click at [1149, 101] on button "Refresh Rates" at bounding box center [1171, 102] width 90 height 24
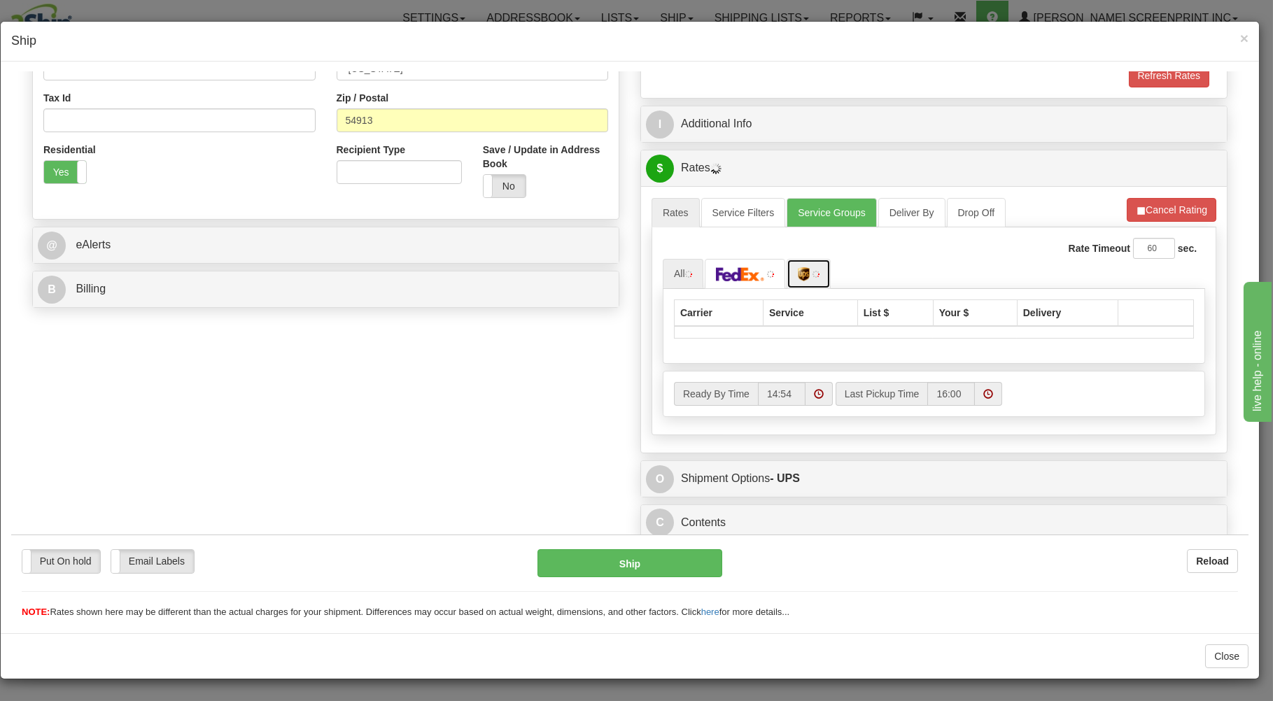
click at [808, 271] on link at bounding box center [808, 273] width 44 height 30
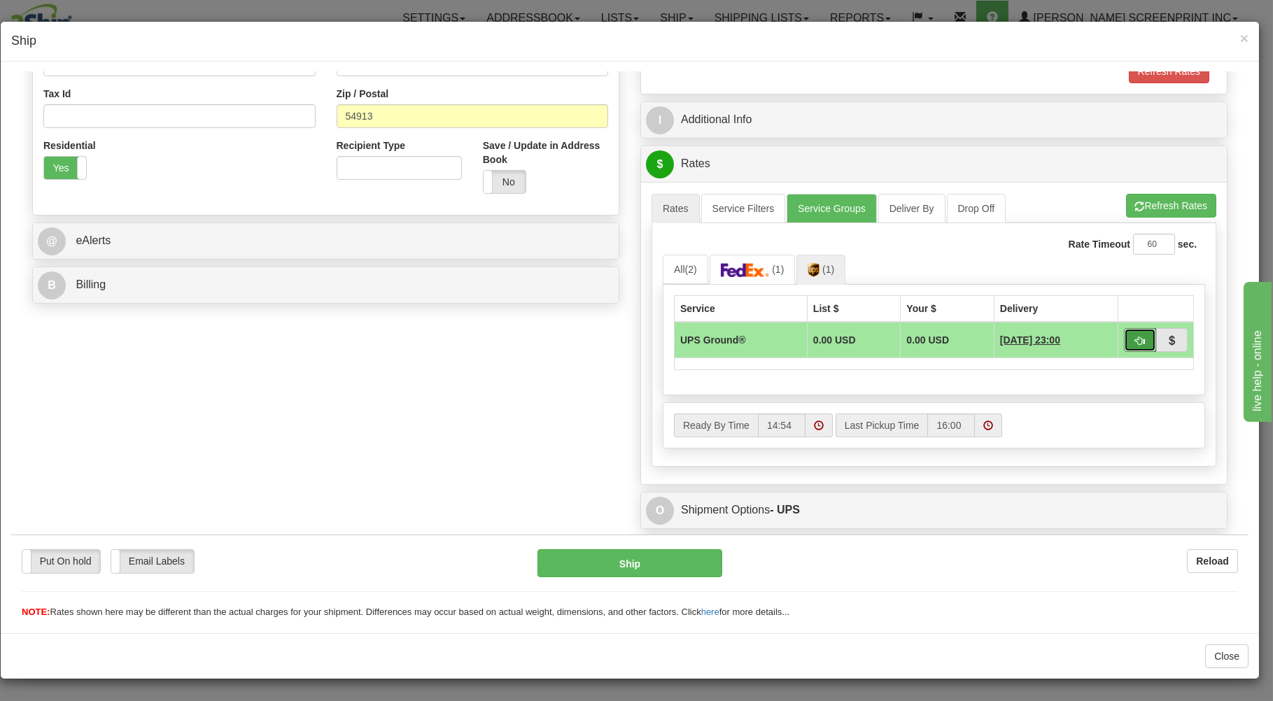
click at [1135, 337] on span "button" at bounding box center [1140, 340] width 10 height 9
type input "03"
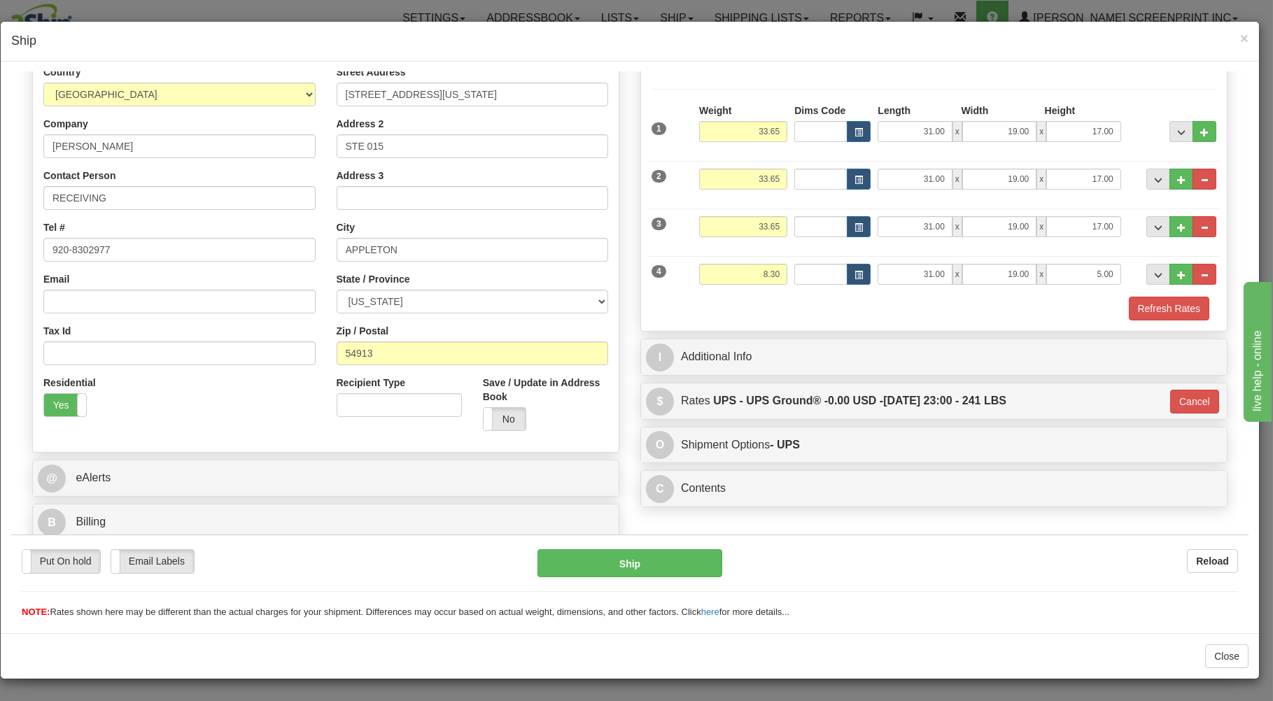
scroll to position [184, 0]
click at [658, 559] on button "Ship" at bounding box center [629, 562] width 185 height 28
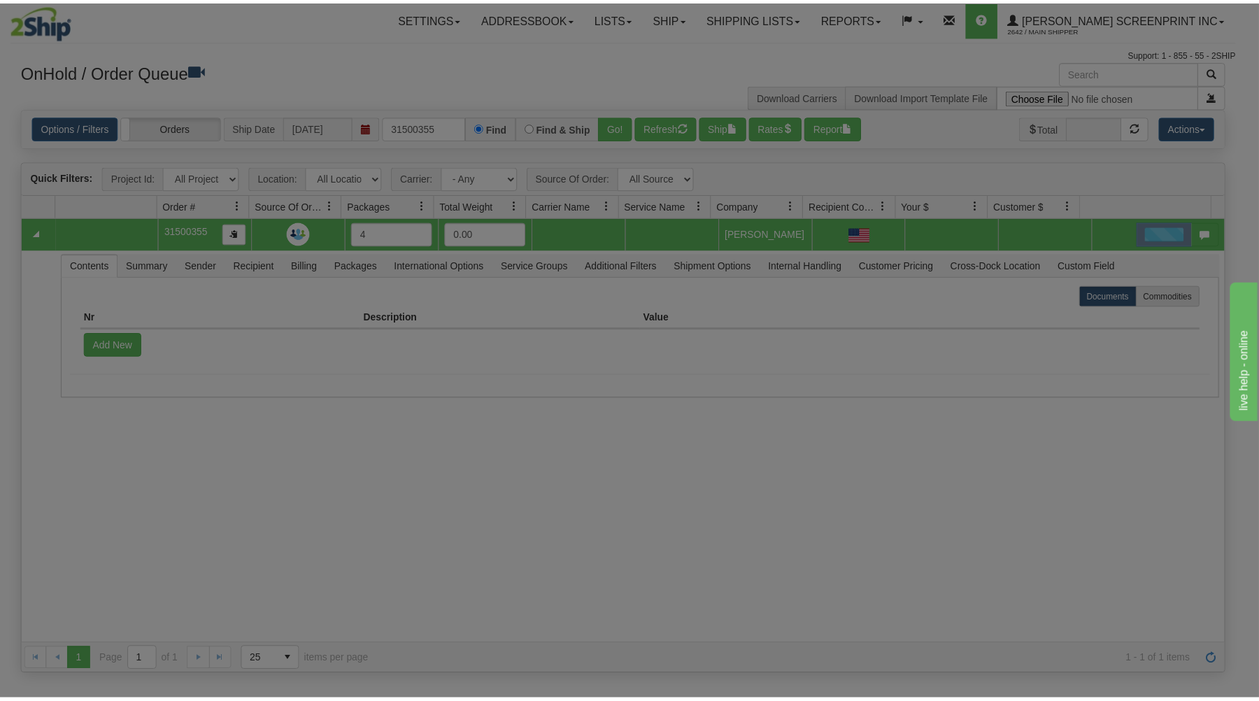
scroll to position [0, 0]
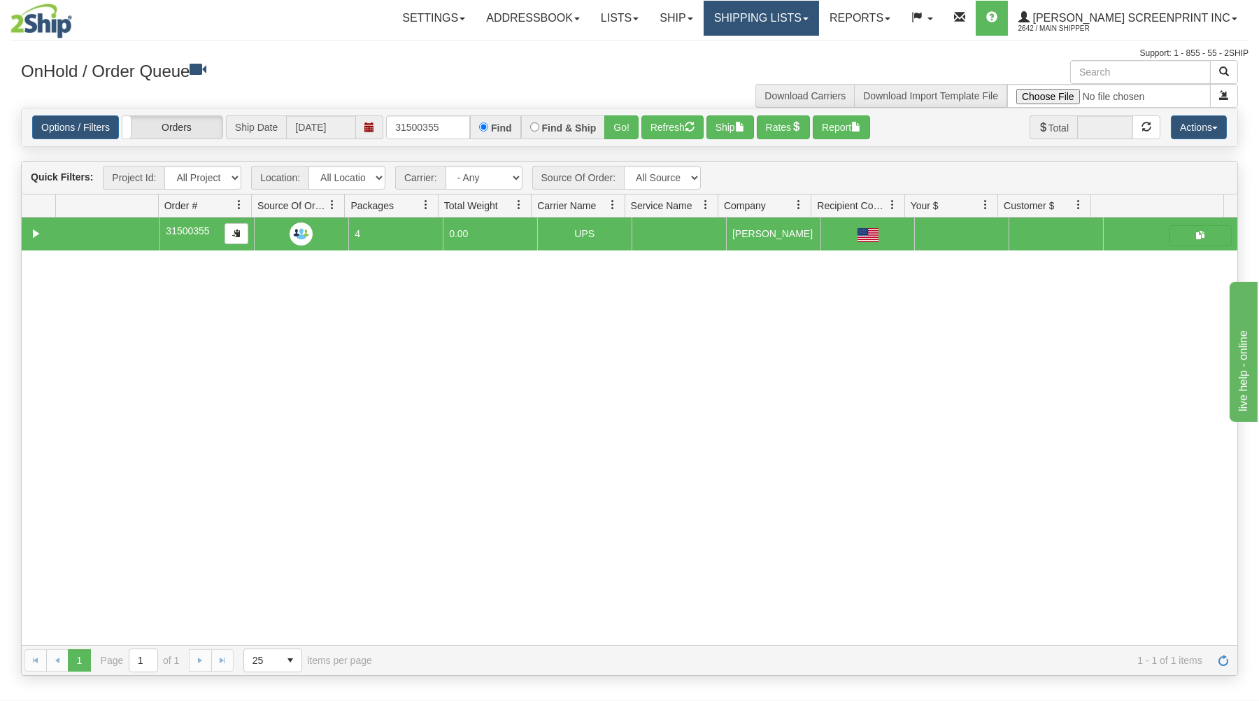
click at [818, 21] on link "Shipping lists" at bounding box center [761, 18] width 115 height 35
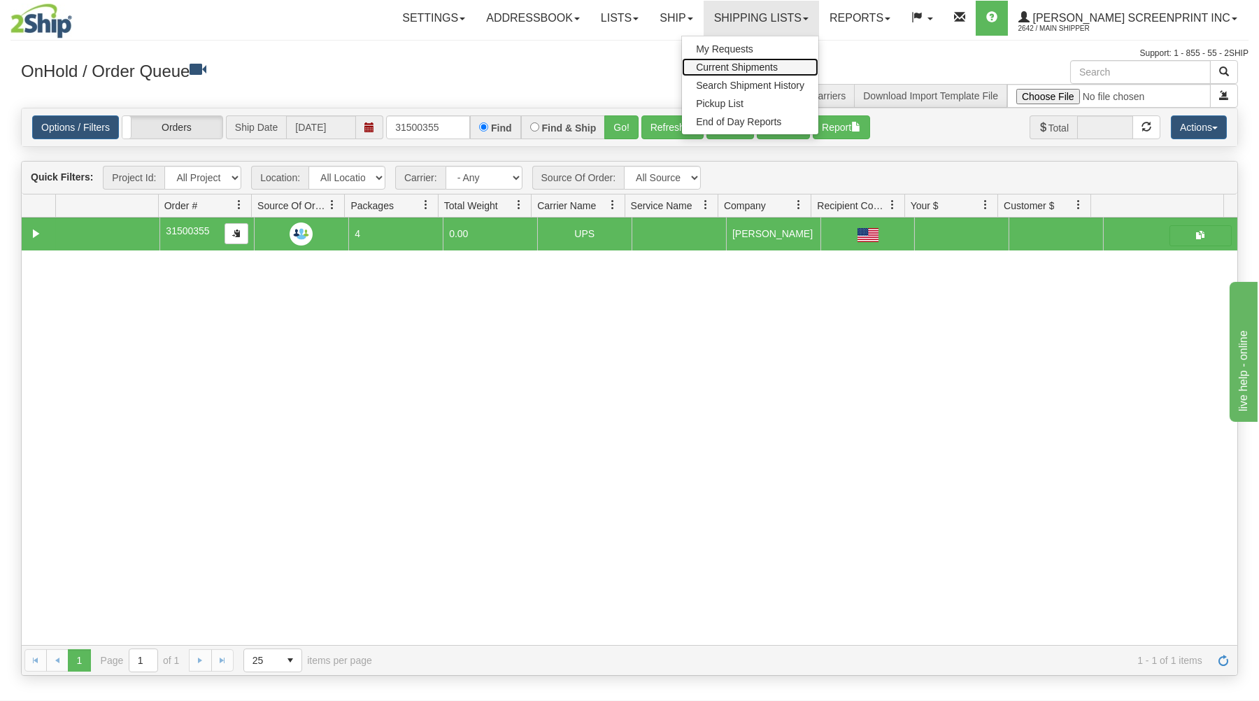
click at [778, 66] on span "Current Shipments" at bounding box center [737, 67] width 82 height 11
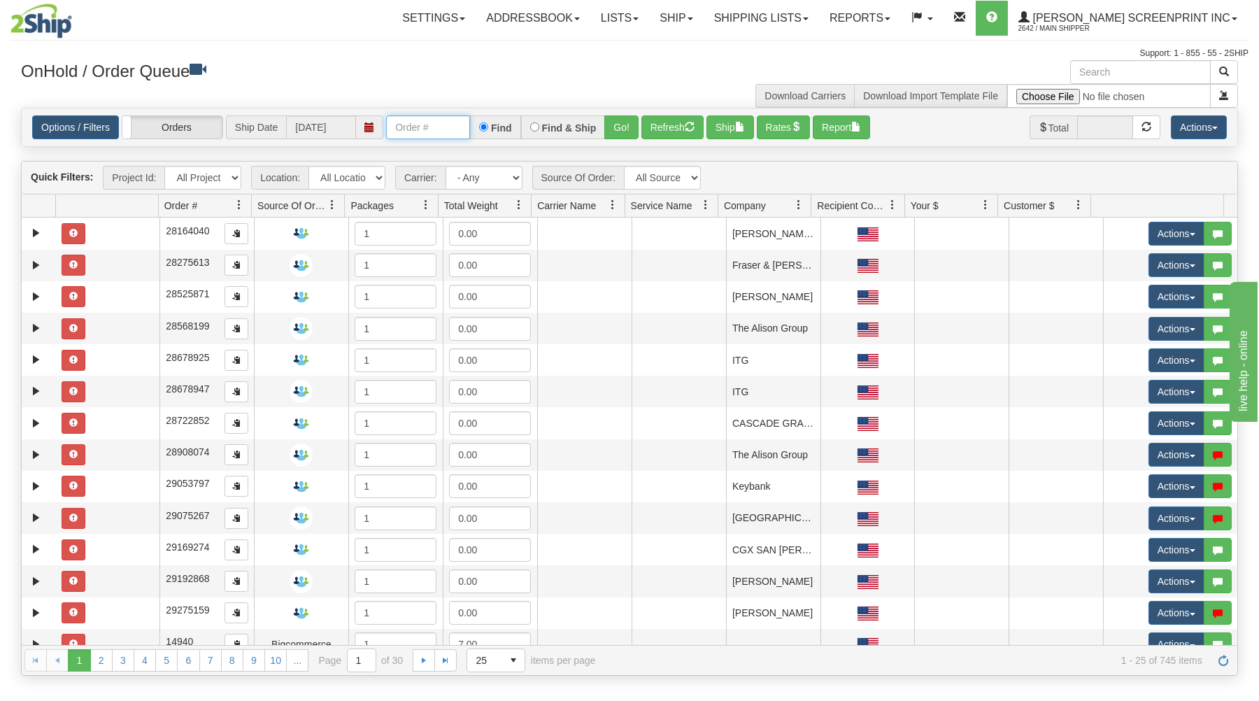
click at [396, 129] on input "text" at bounding box center [428, 127] width 84 height 24
type input "31500286"
click at [628, 122] on button "Go!" at bounding box center [621, 127] width 34 height 24
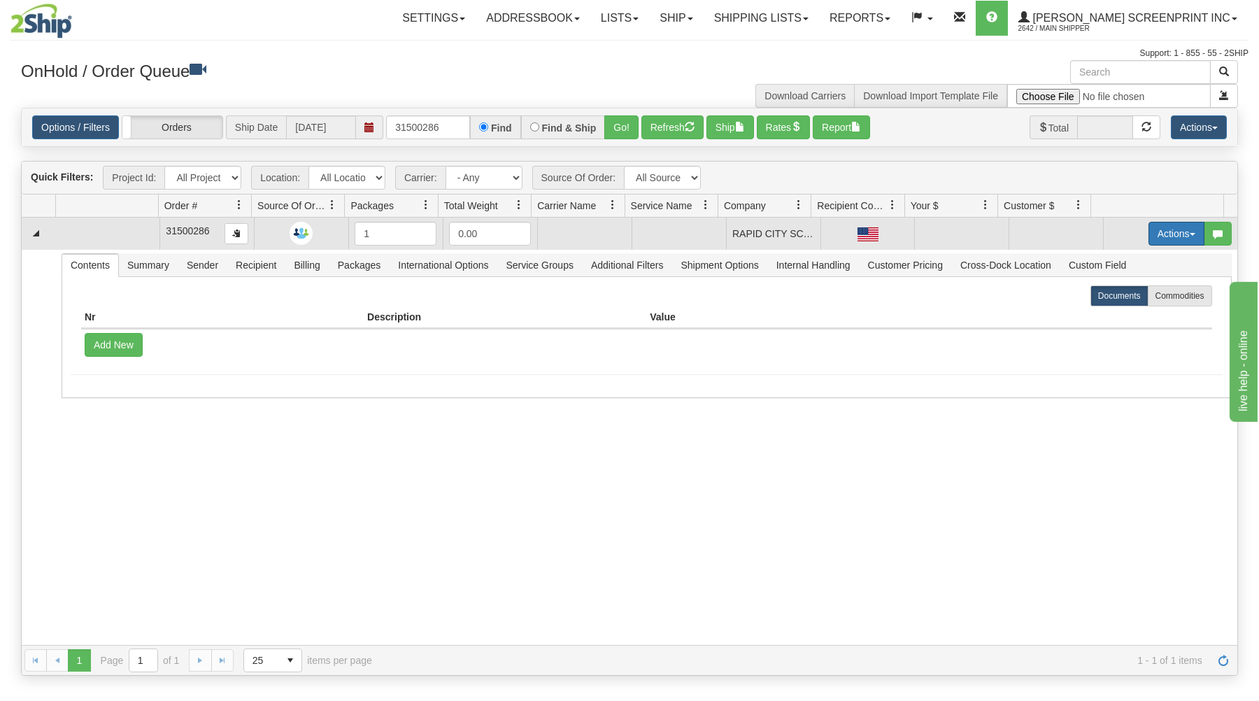
click at [1149, 235] on button "Actions" at bounding box center [1177, 234] width 56 height 24
click at [1114, 261] on span "Open" at bounding box center [1123, 260] width 34 height 11
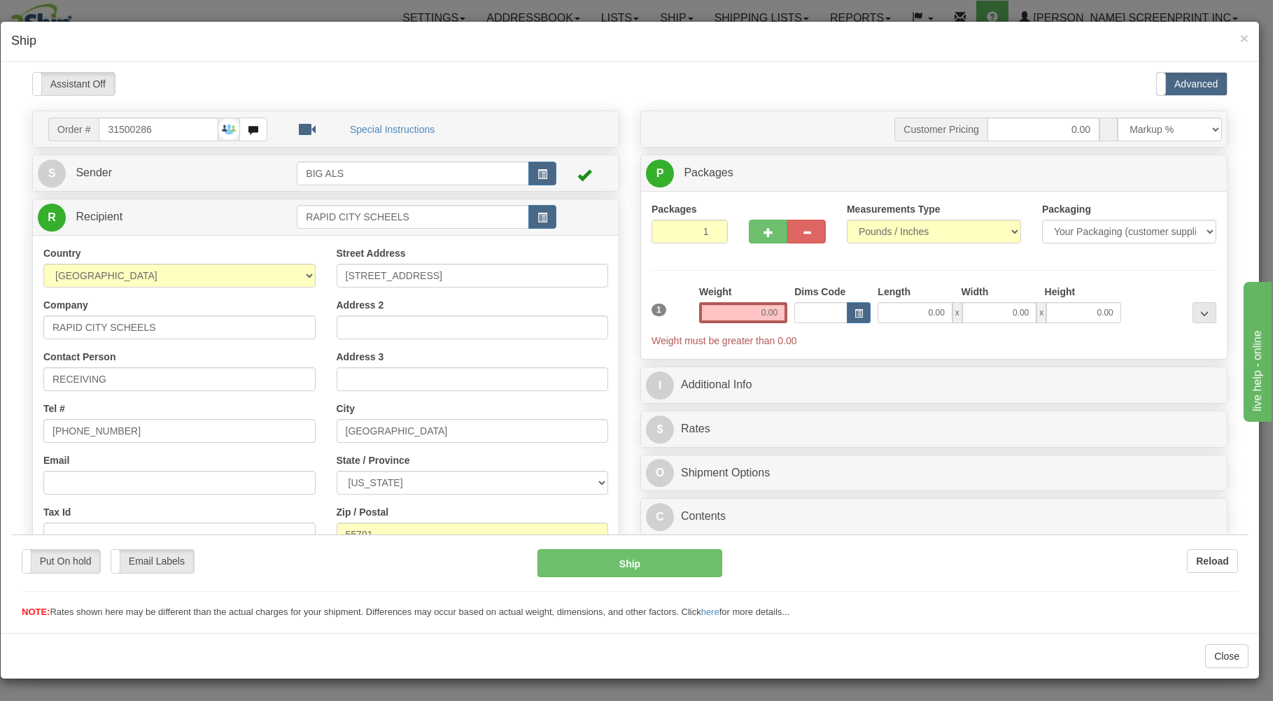
type input "21.20"
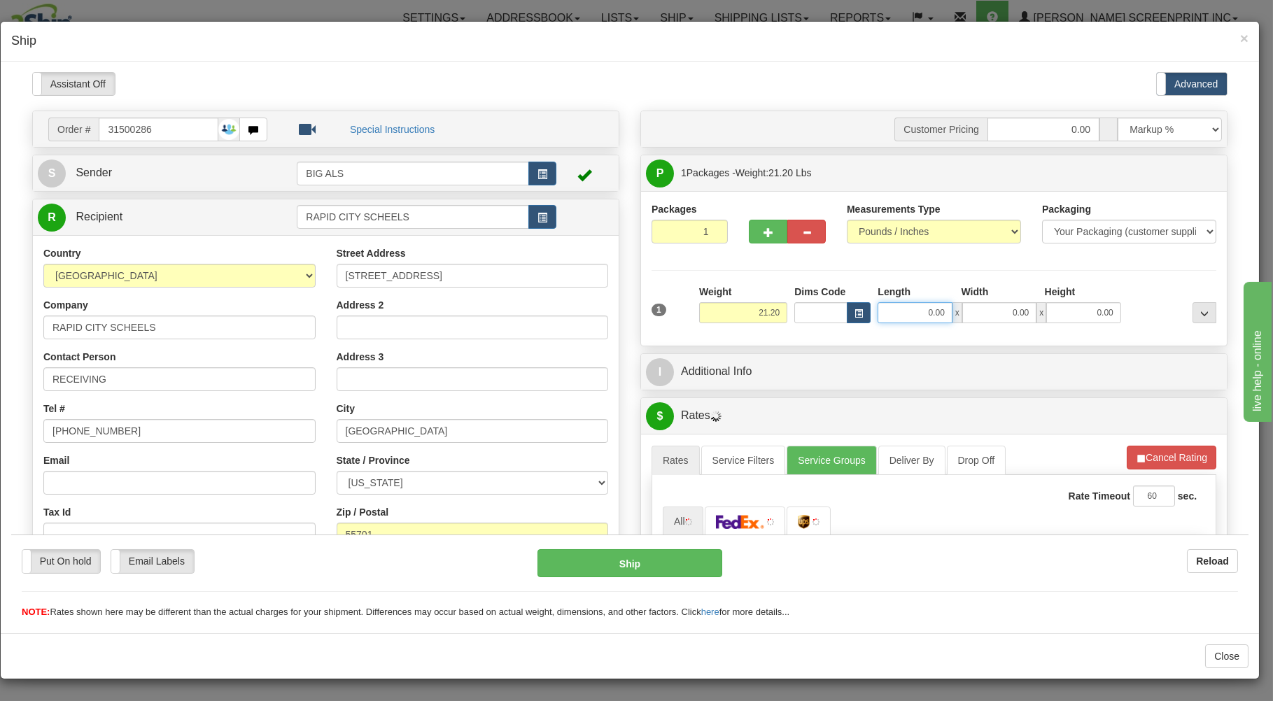
click at [884, 315] on input "0.00" at bounding box center [914, 312] width 74 height 21
type input "31.00"
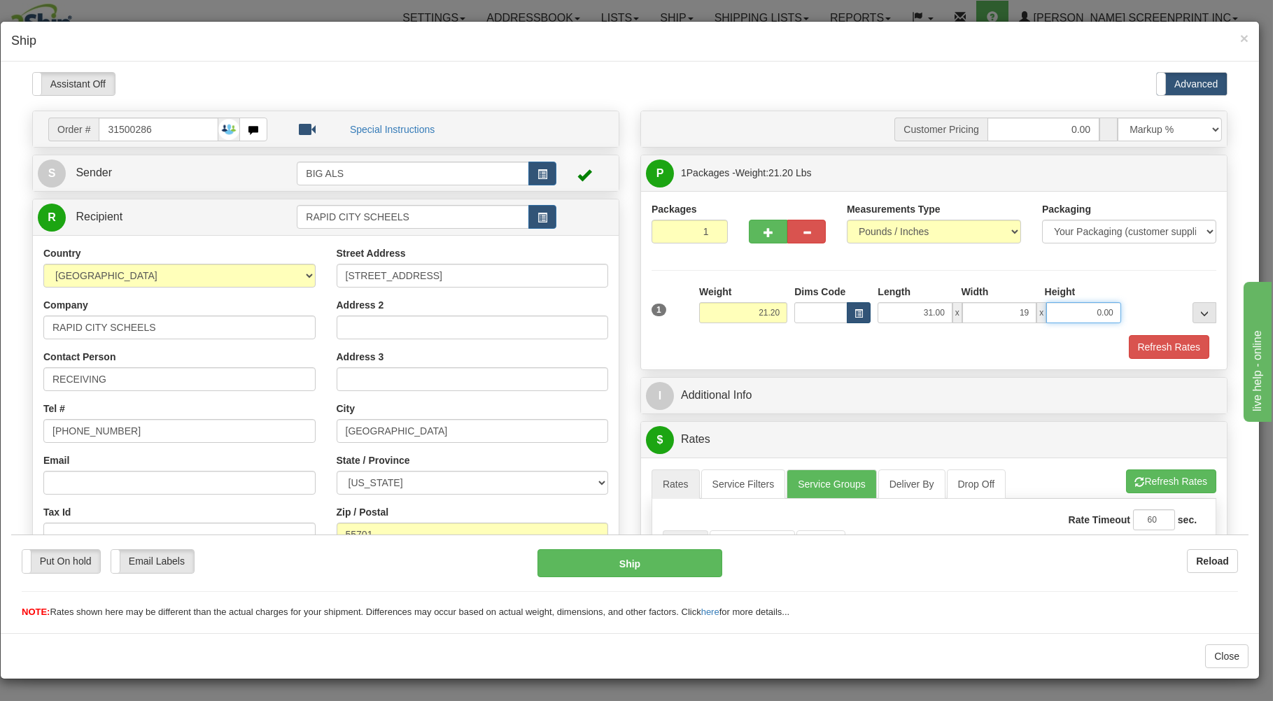
type input "19.00"
type input "21.20"
type input "11.00"
click at [872, 346] on div "Refresh Rates" at bounding box center [934, 346] width 572 height 24
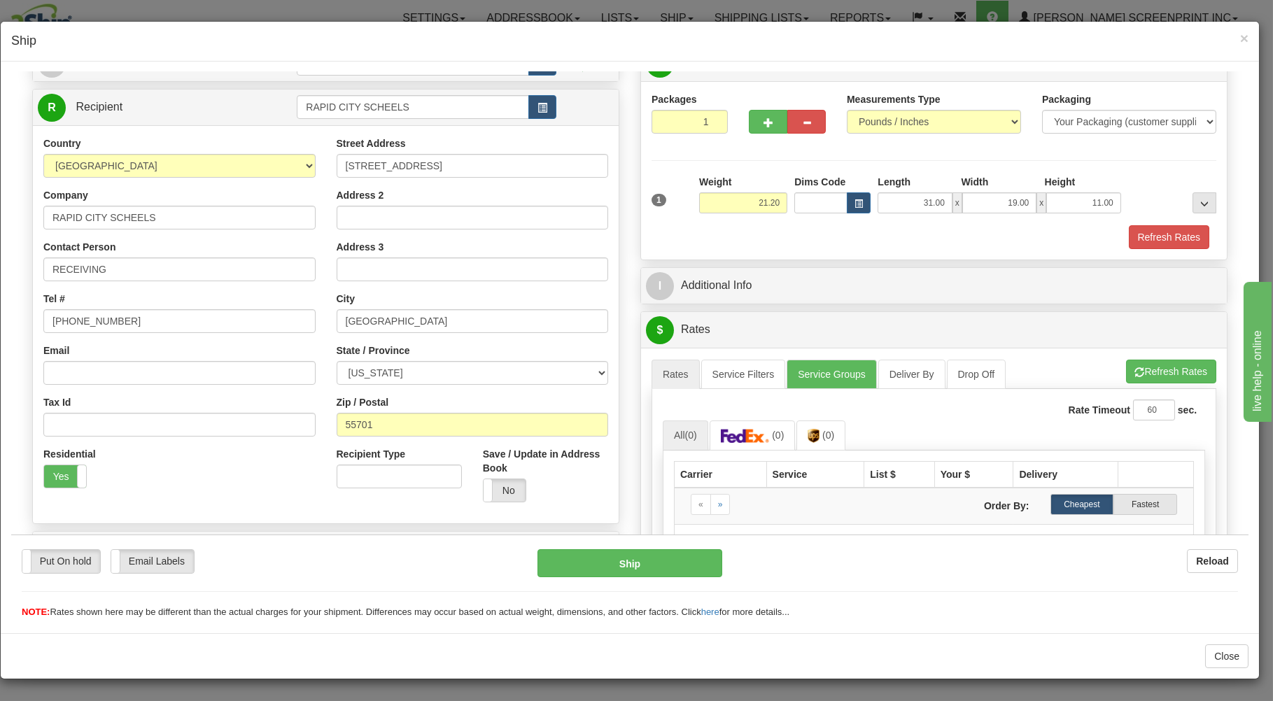
scroll to position [225, 0]
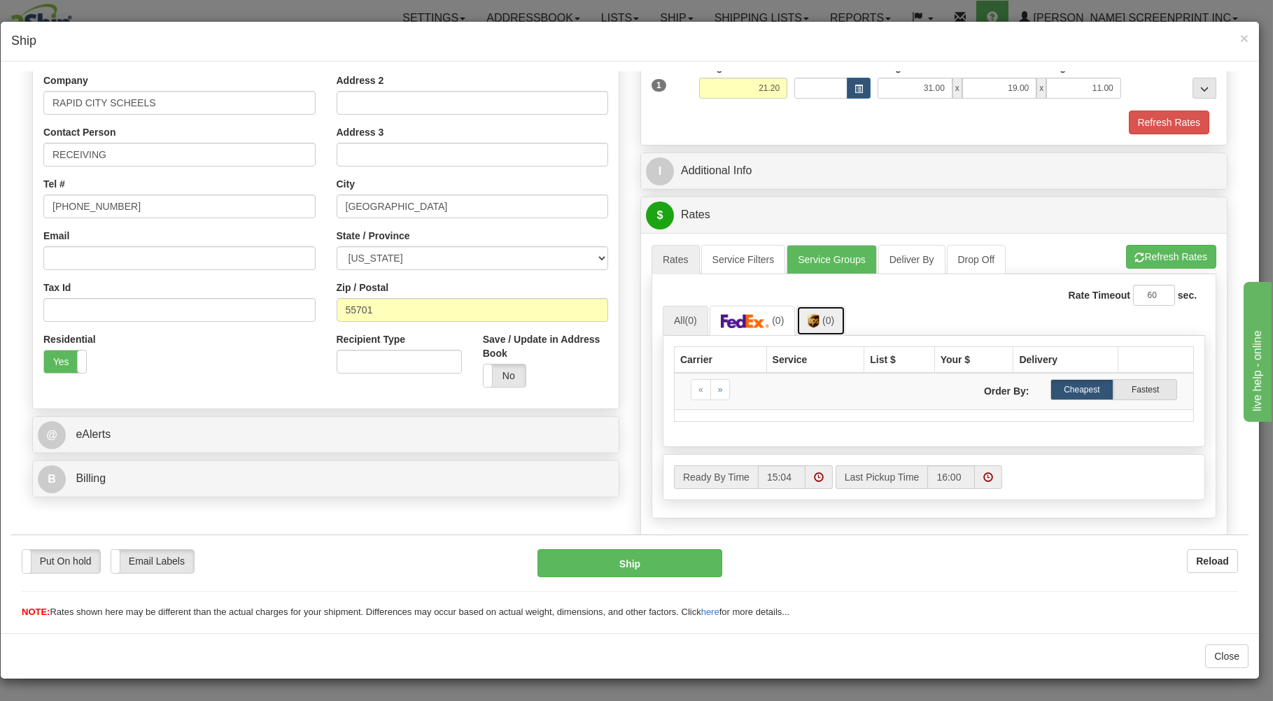
click at [809, 327] on img at bounding box center [813, 320] width 12 height 14
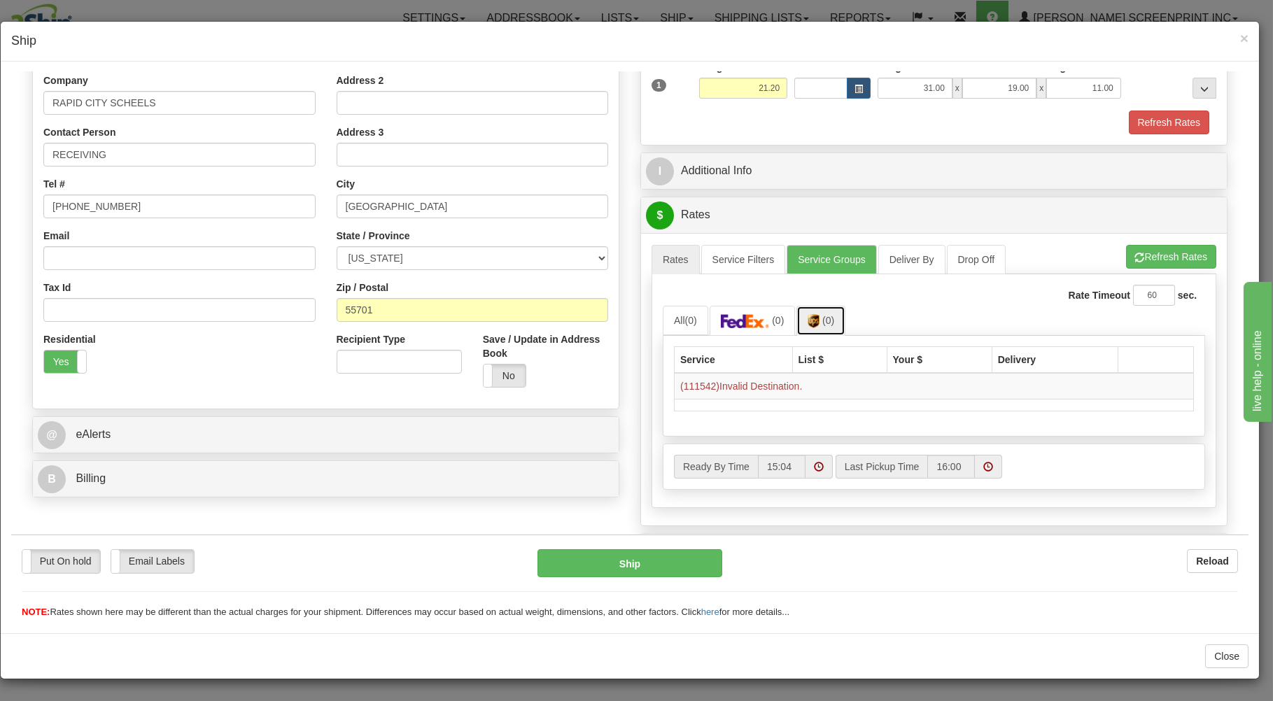
click at [811, 325] on img at bounding box center [813, 320] width 12 height 14
click at [385, 309] on input "55701" at bounding box center [473, 309] width 272 height 24
type input "57701"
click at [935, 313] on ul "All (0) (0) (0)" at bounding box center [934, 320] width 542 height 30
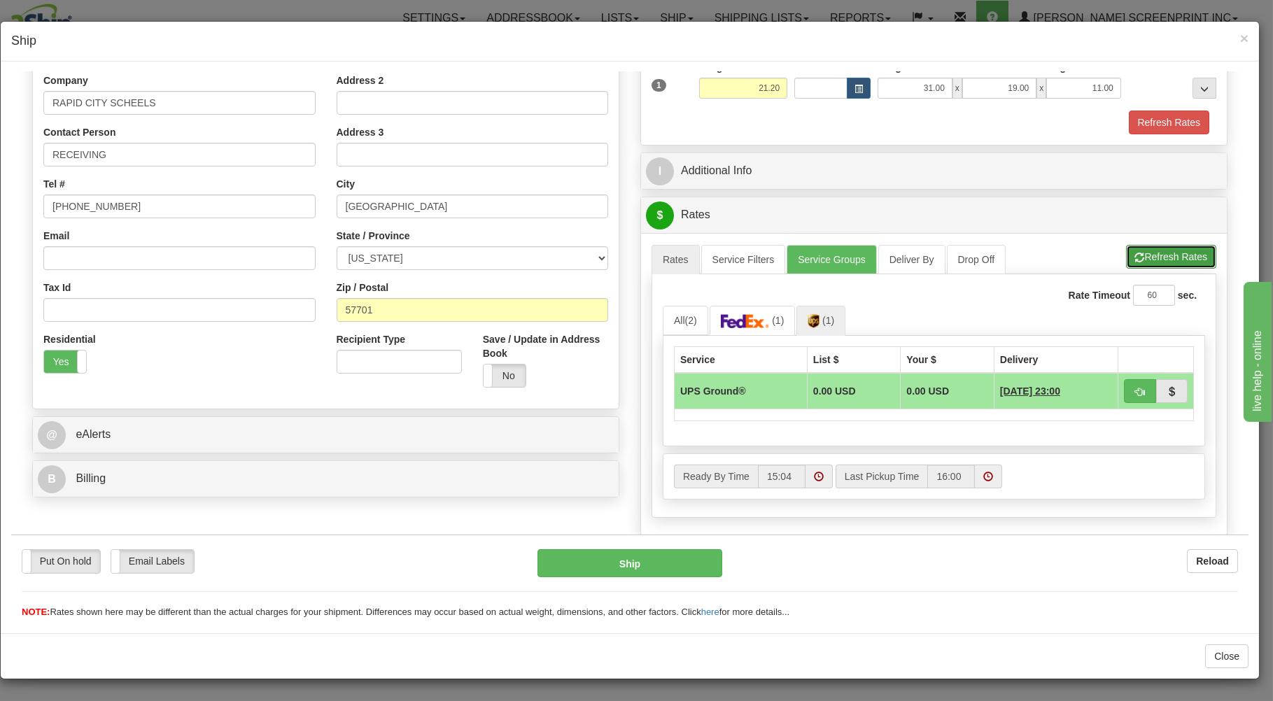
click at [1158, 248] on button "Refresh Rates" at bounding box center [1171, 256] width 90 height 24
click at [1124, 386] on button "button" at bounding box center [1140, 390] width 32 height 24
type input "03"
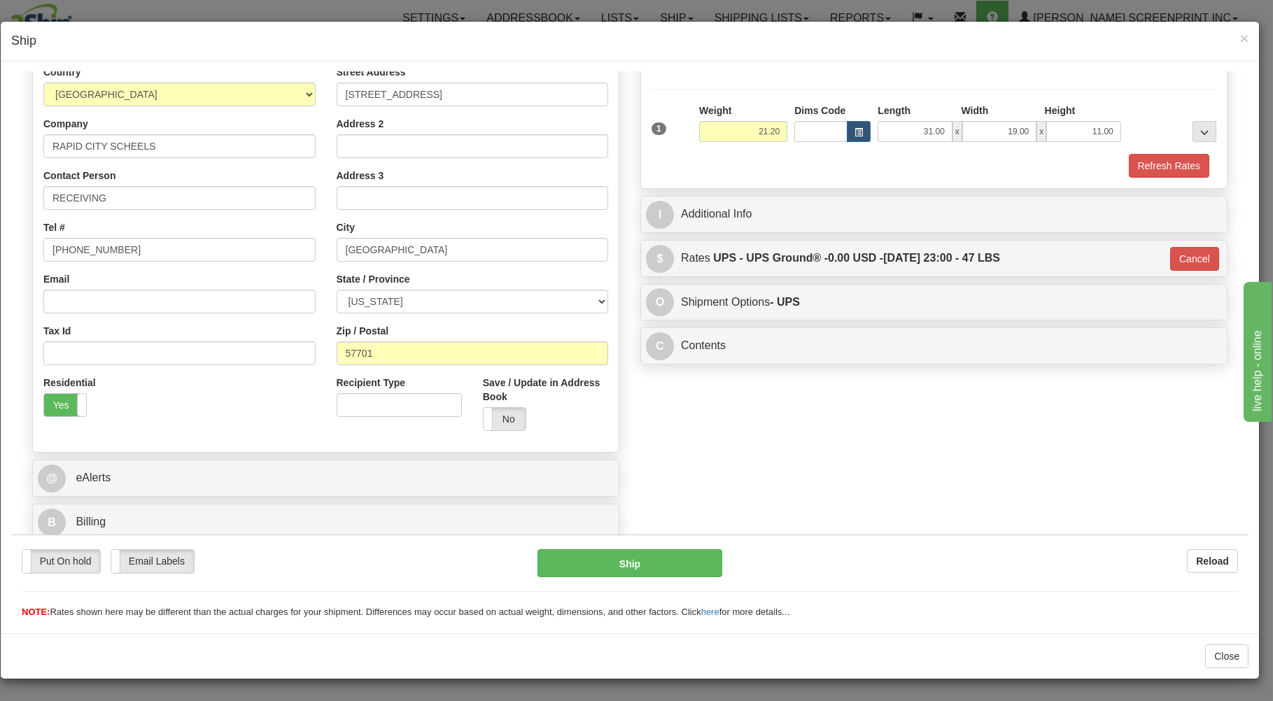
scroll to position [184, 0]
click at [601, 558] on button "Ship" at bounding box center [629, 562] width 185 height 28
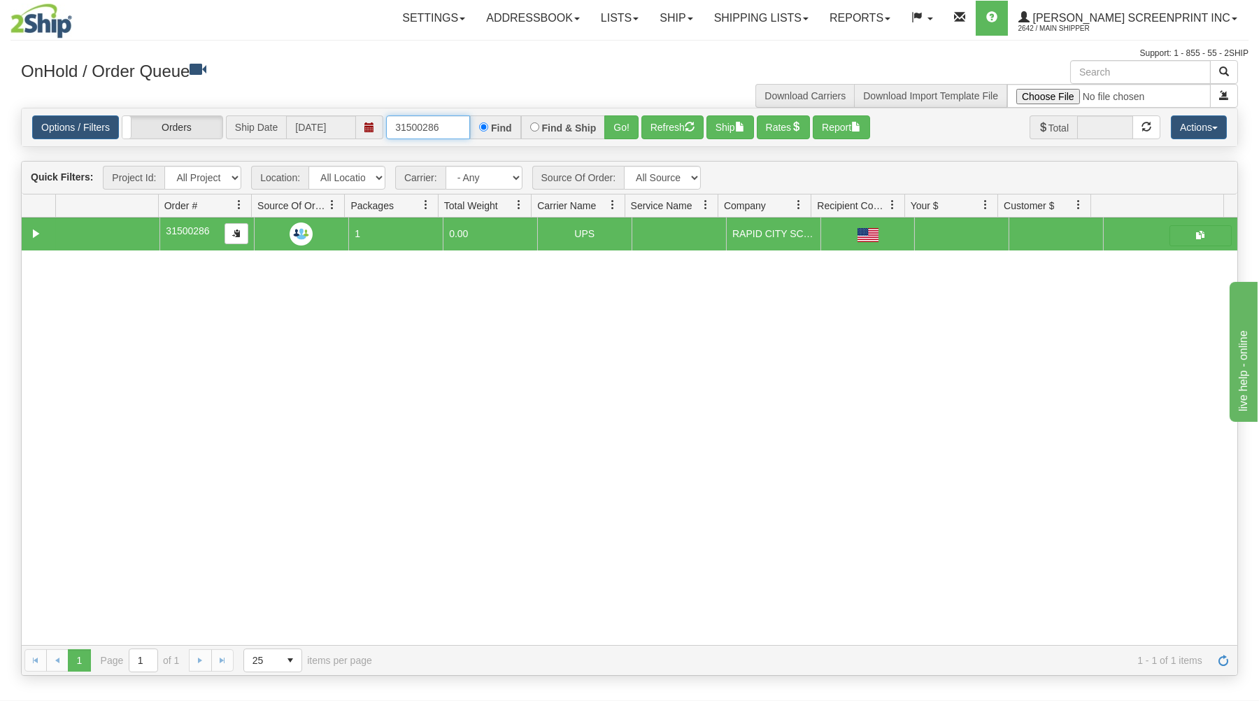
drag, startPoint x: 393, startPoint y: 129, endPoint x: 523, endPoint y: 120, distance: 130.4
click at [523, 120] on div "31500286 Find Find & Ship Go!" at bounding box center [512, 127] width 253 height 24
type input "31500259"
click at [618, 126] on button "Go!" at bounding box center [621, 127] width 34 height 24
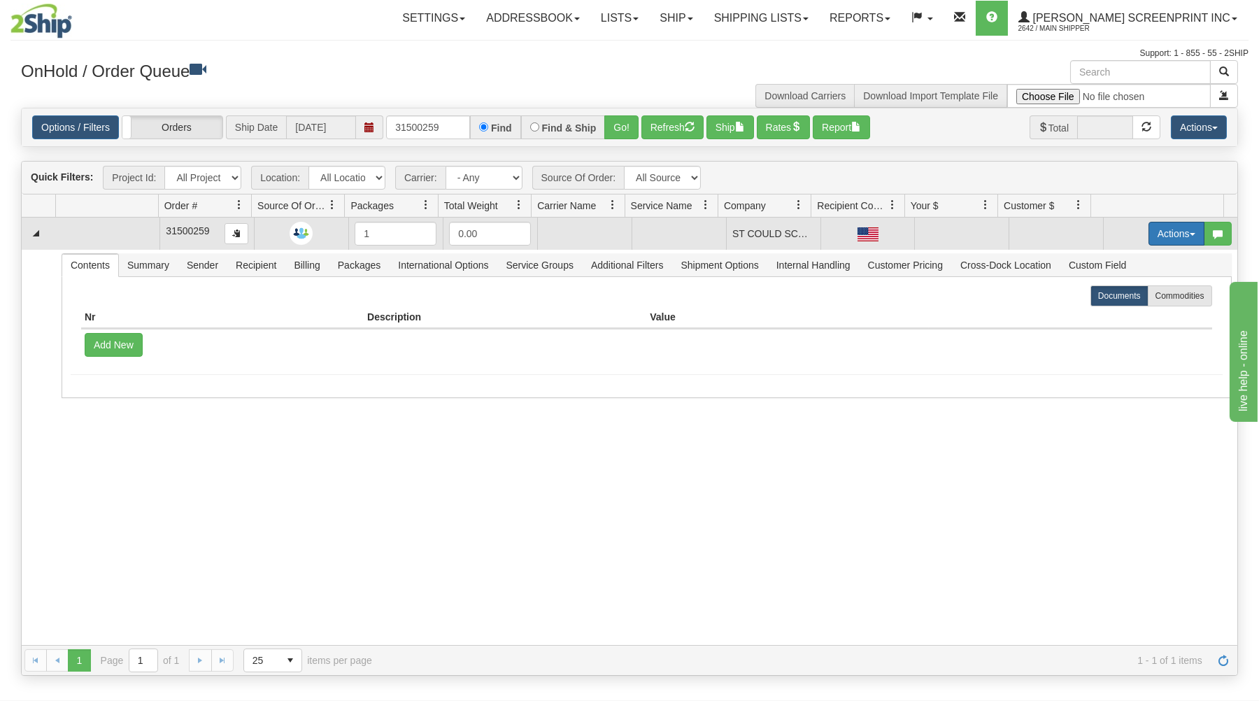
click at [1165, 234] on button "Actions" at bounding box center [1177, 234] width 56 height 24
click at [1161, 257] on link "Open" at bounding box center [1148, 260] width 112 height 18
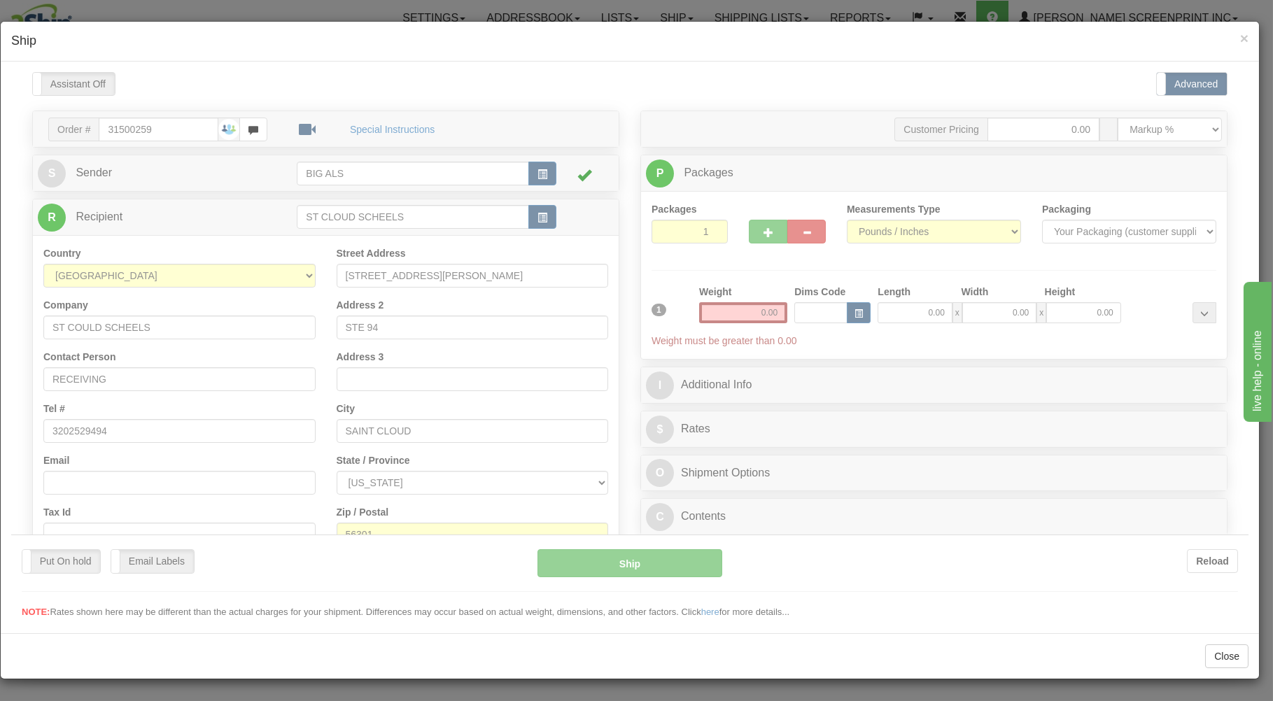
scroll to position [0, 0]
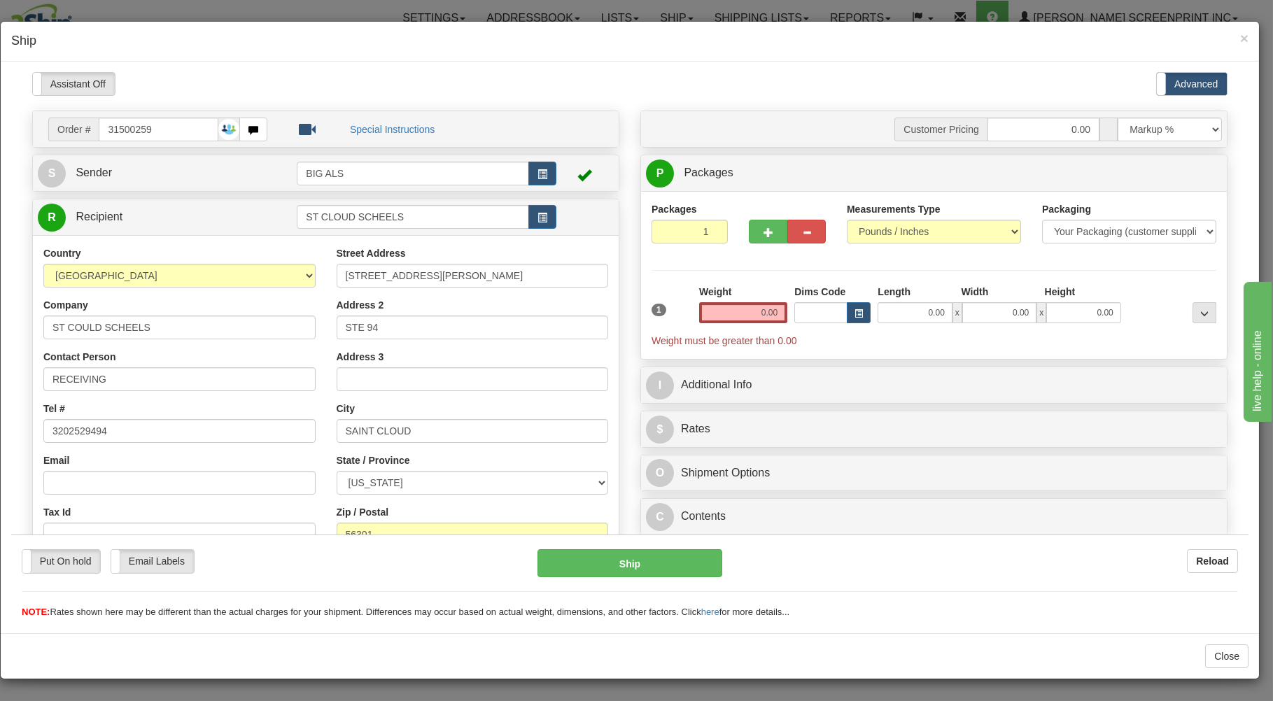
type input "14.40"
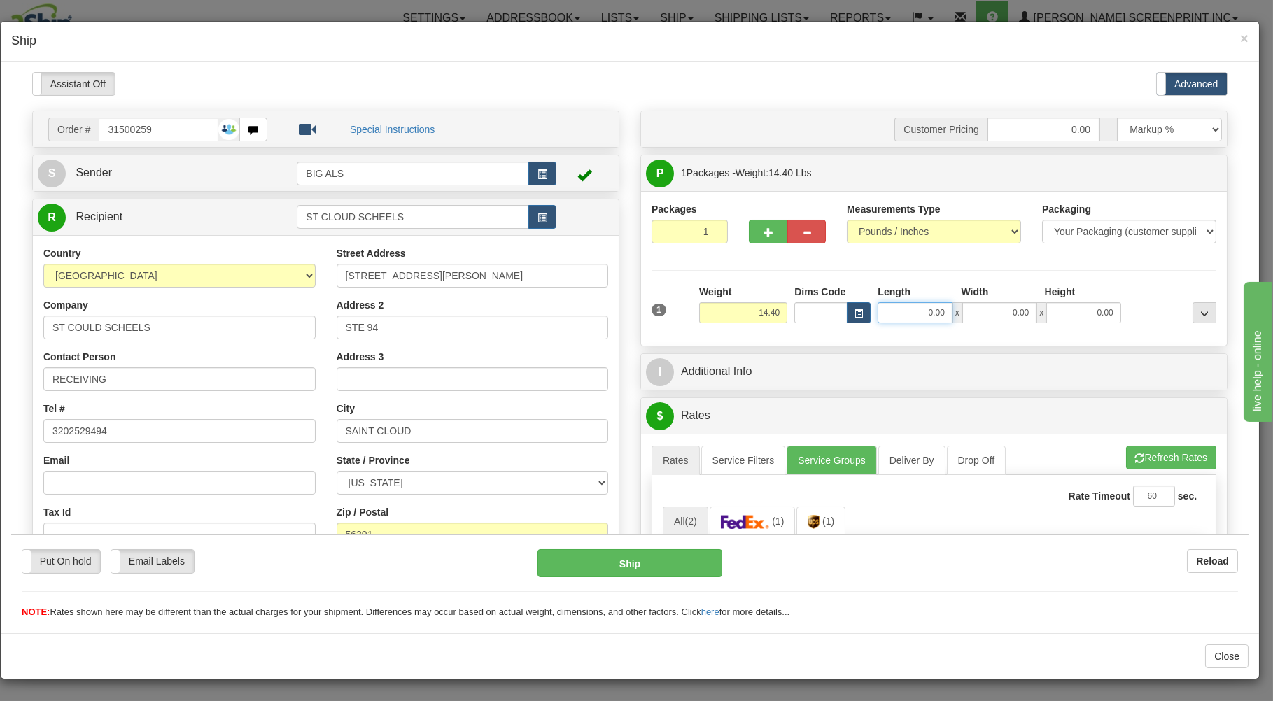
click at [897, 316] on input "0.00" at bounding box center [914, 312] width 74 height 21
type input "31.00"
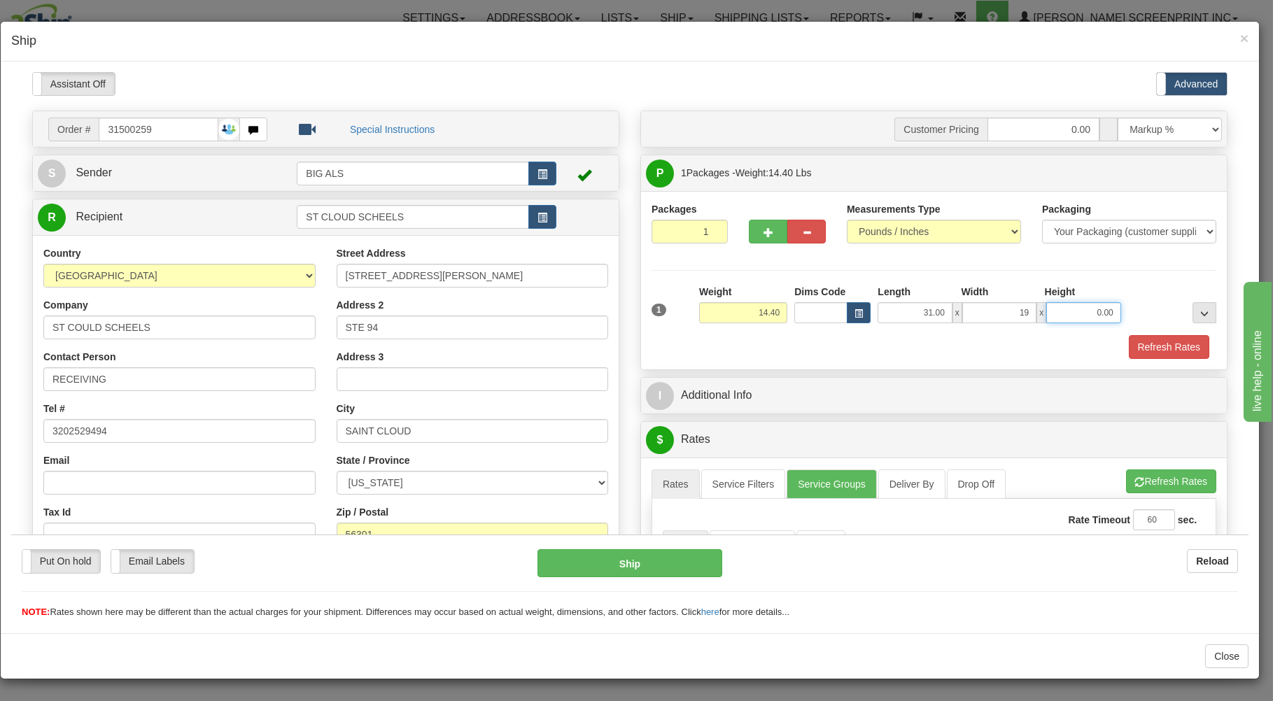
type input "19.00"
type input "13.95"
type input "8"
type input "14.40"
type input "8.00"
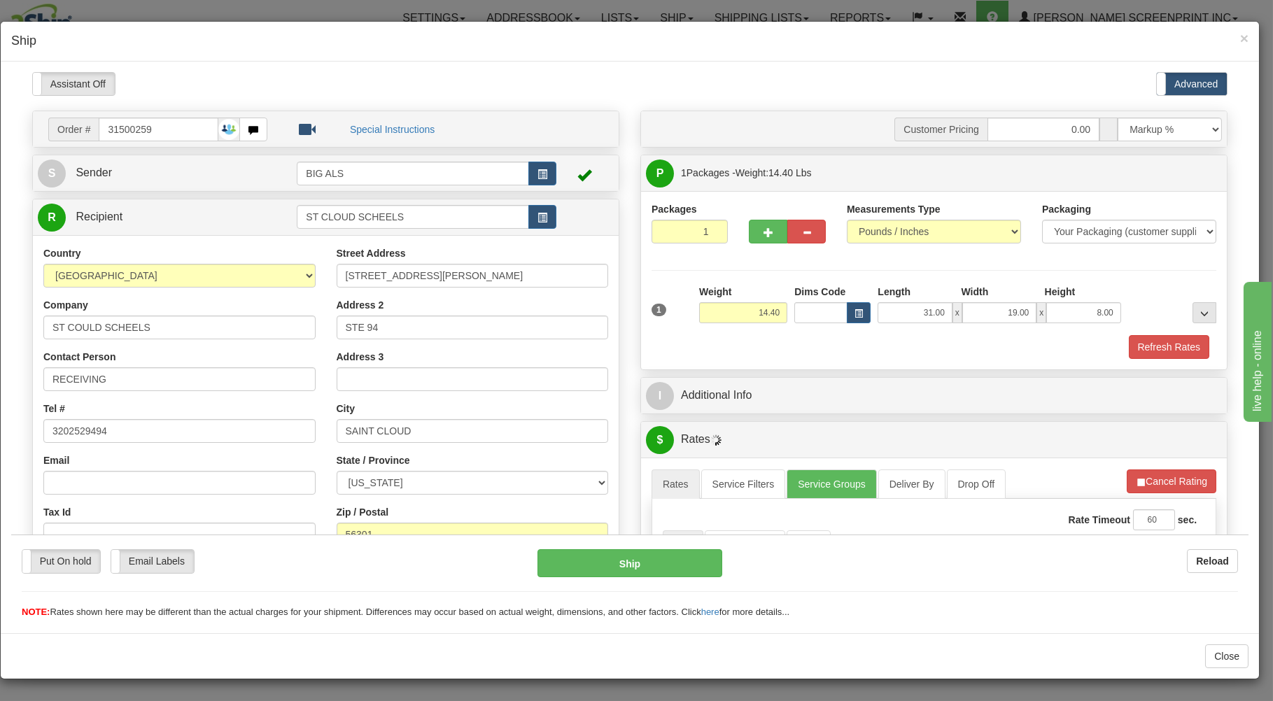
click at [876, 341] on div "Refresh Rates" at bounding box center [934, 346] width 572 height 24
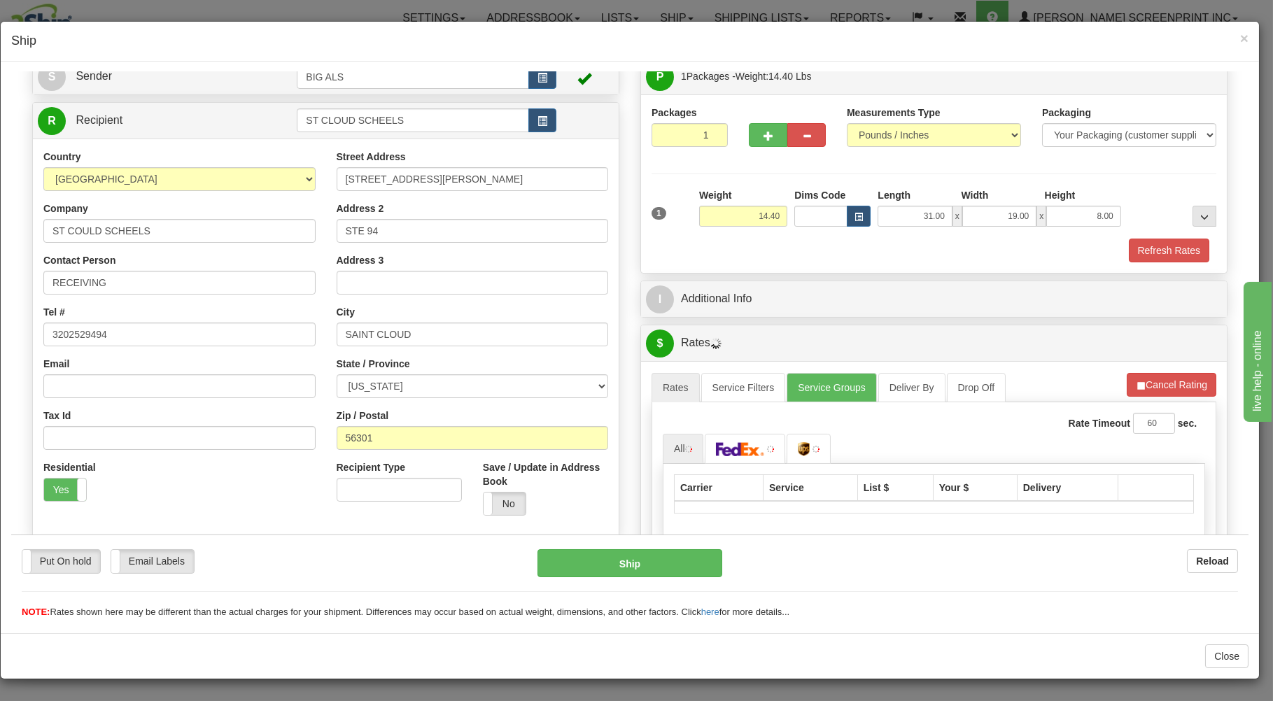
scroll to position [276, 0]
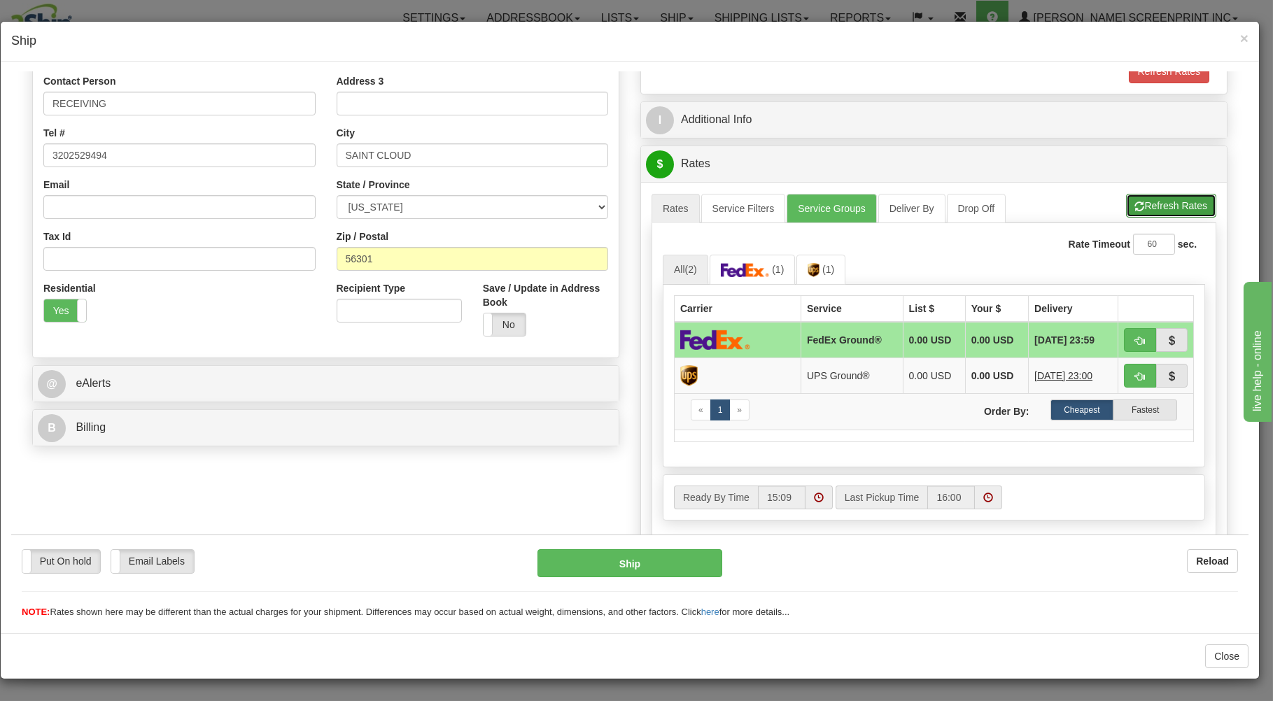
click at [1170, 201] on button "Refresh Rates" at bounding box center [1171, 205] width 90 height 24
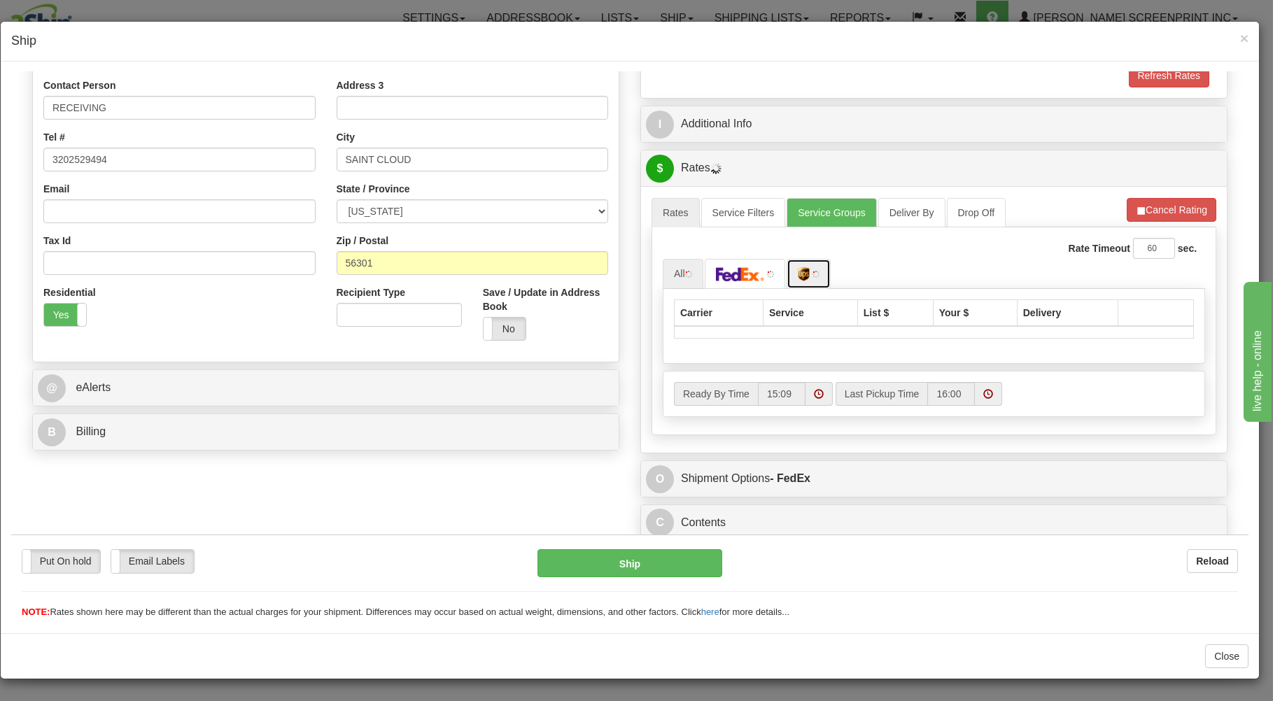
click at [813, 271] on img at bounding box center [815, 273] width 7 height 7
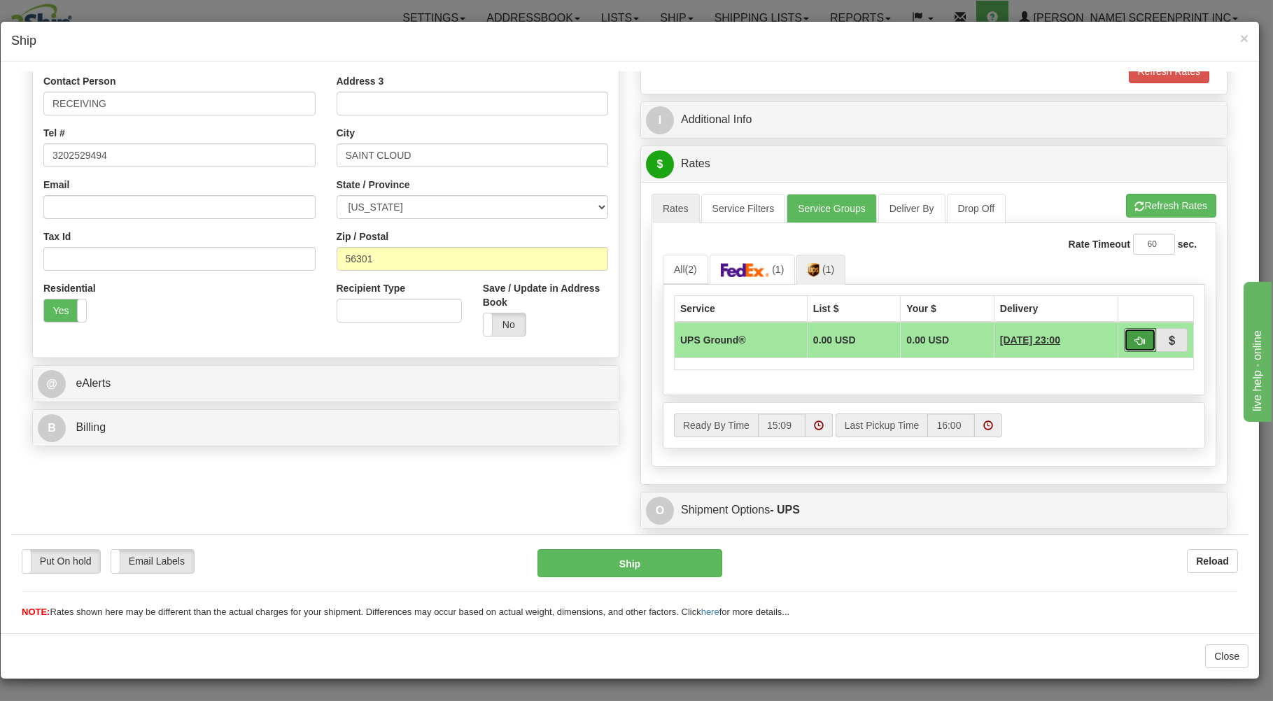
click at [1124, 334] on button "button" at bounding box center [1140, 339] width 32 height 24
type input "03"
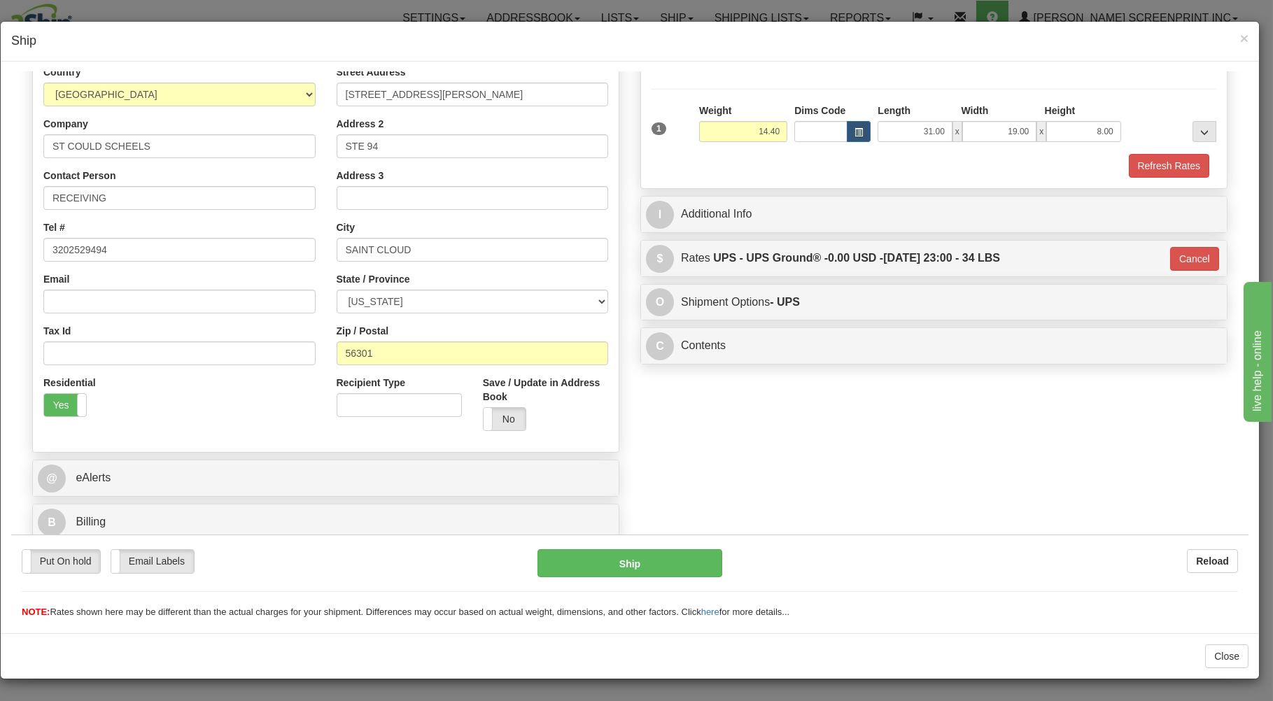
scroll to position [184, 0]
click at [683, 555] on button "Ship" at bounding box center [629, 562] width 185 height 28
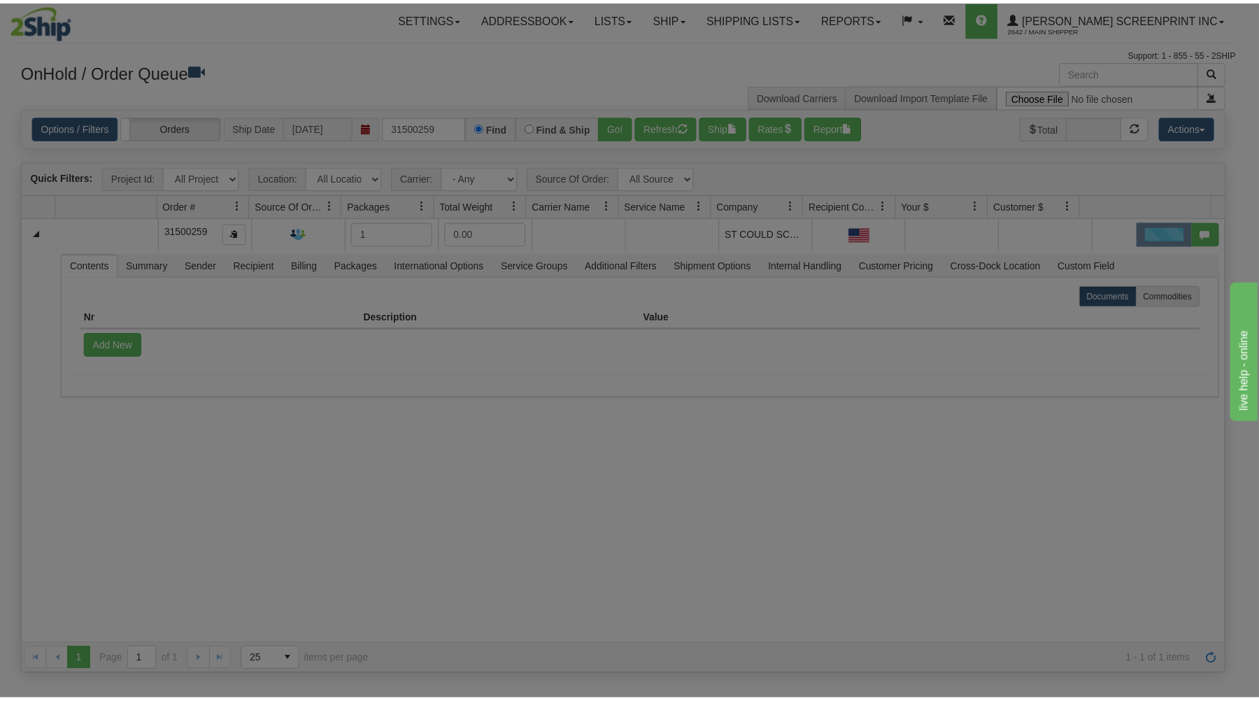
scroll to position [0, 0]
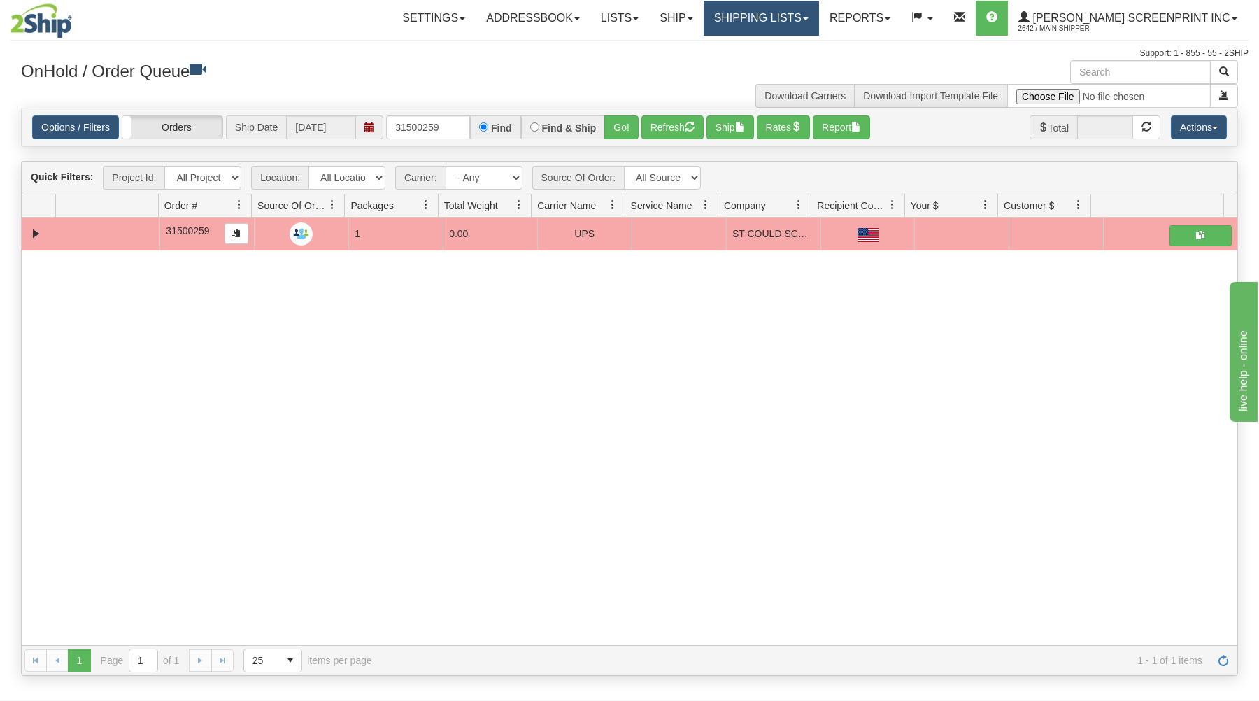
click at [819, 20] on link "Shipping lists" at bounding box center [761, 18] width 115 height 35
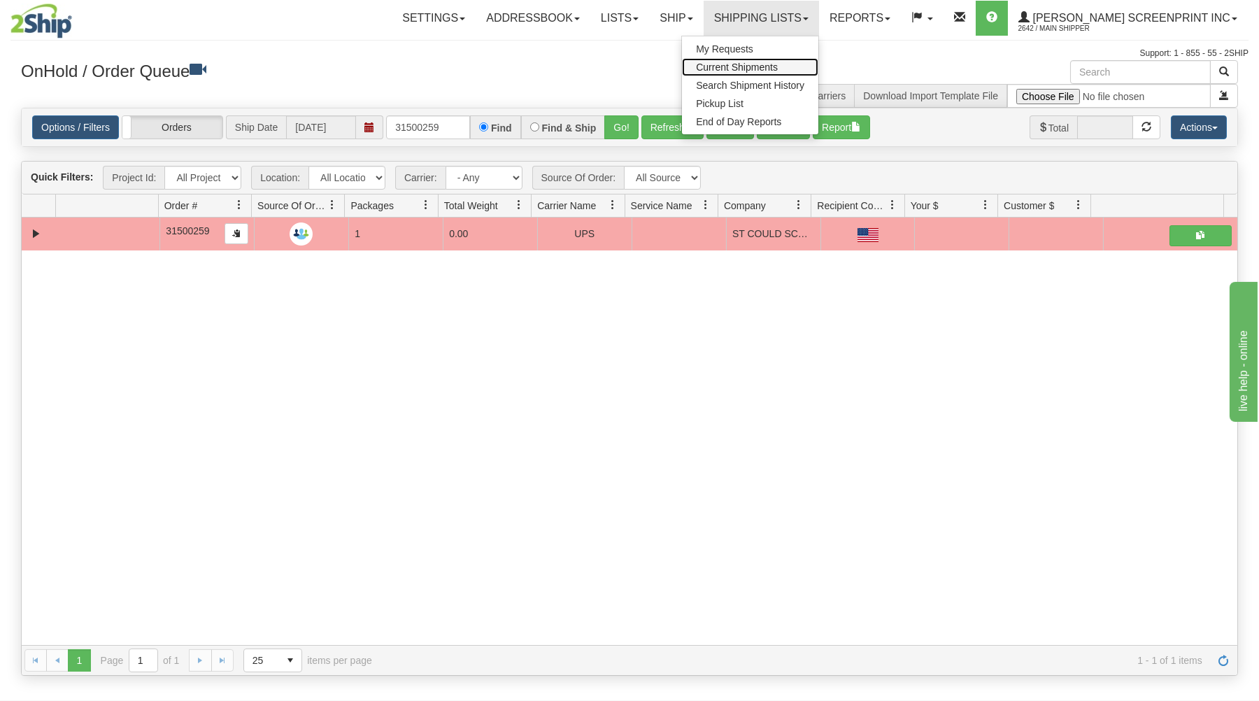
click at [778, 62] on span "Current Shipments" at bounding box center [737, 67] width 82 height 11
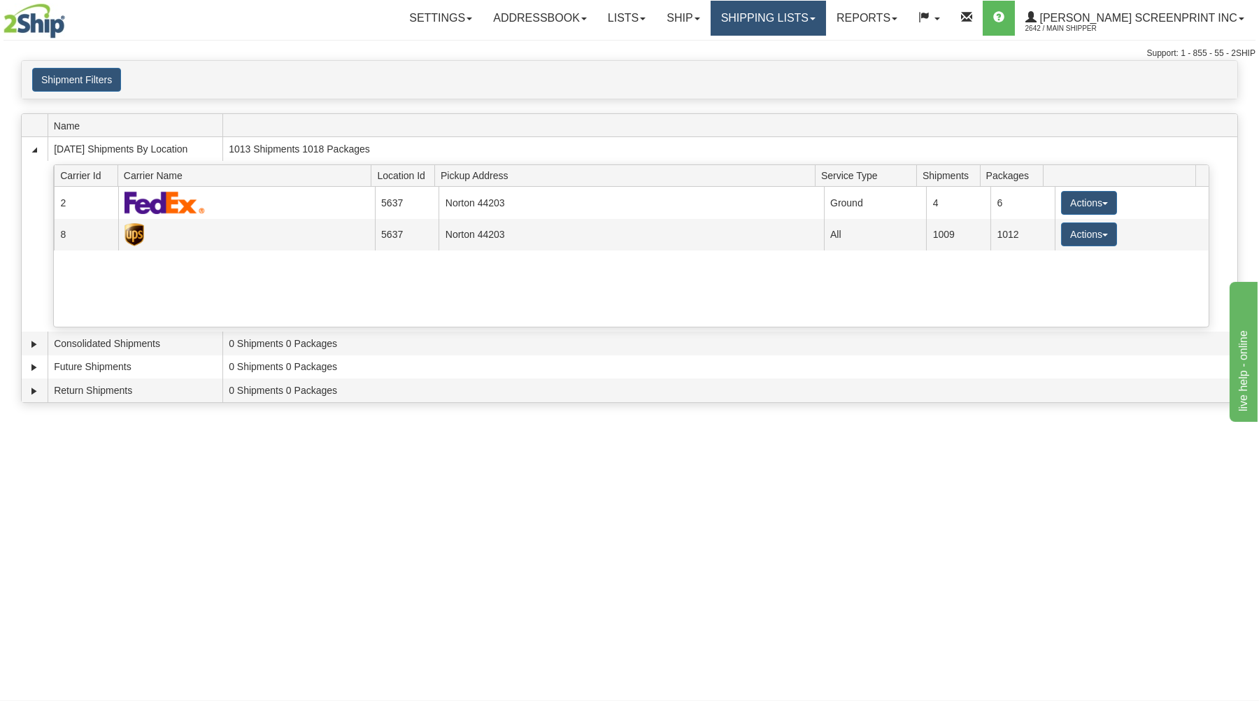
click at [790, 19] on link "Shipping lists" at bounding box center [768, 18] width 115 height 35
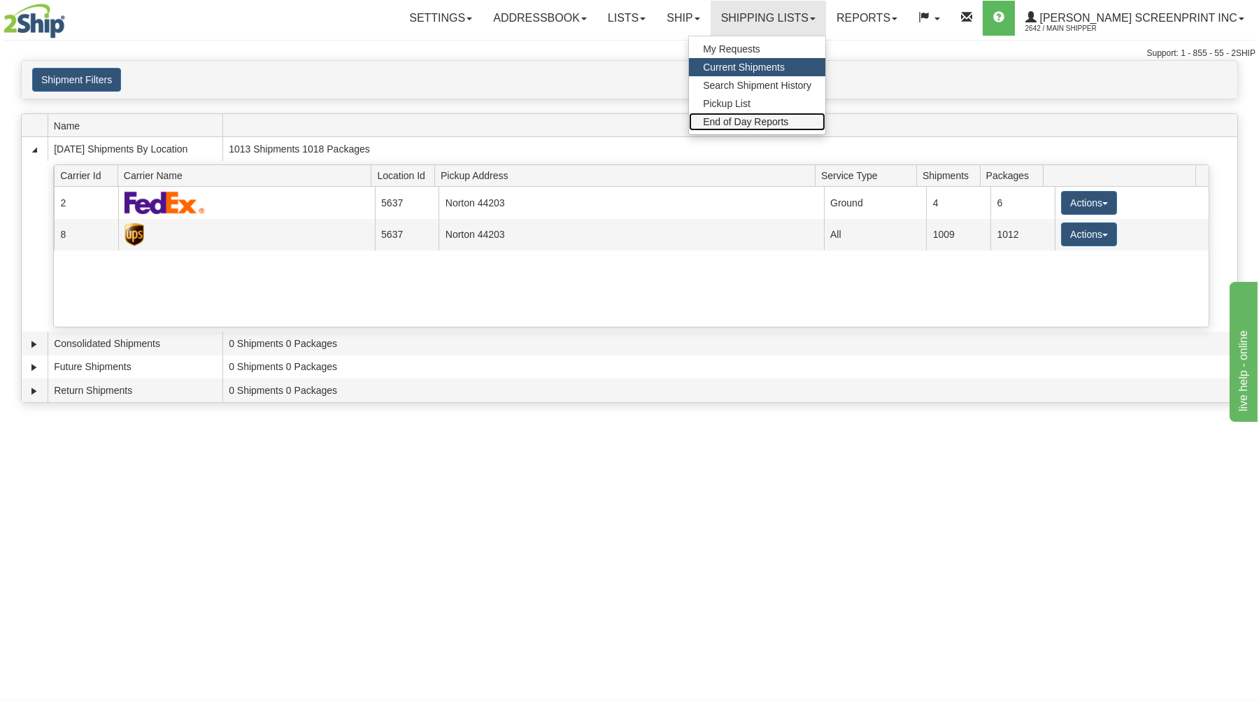
click at [788, 120] on span "End of Day Reports" at bounding box center [745, 121] width 85 height 11
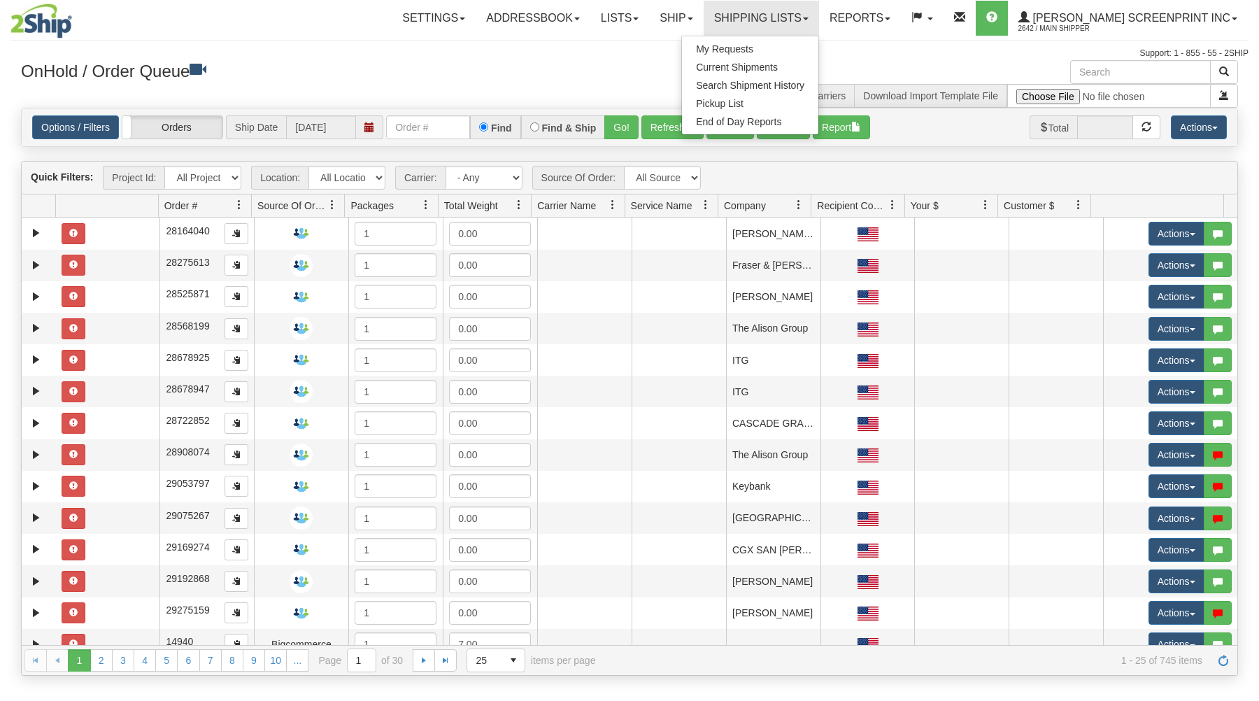
click at [781, 119] on span "End of Day Reports" at bounding box center [738, 121] width 85 height 11
